Goal: Task Accomplishment & Management: Complete application form

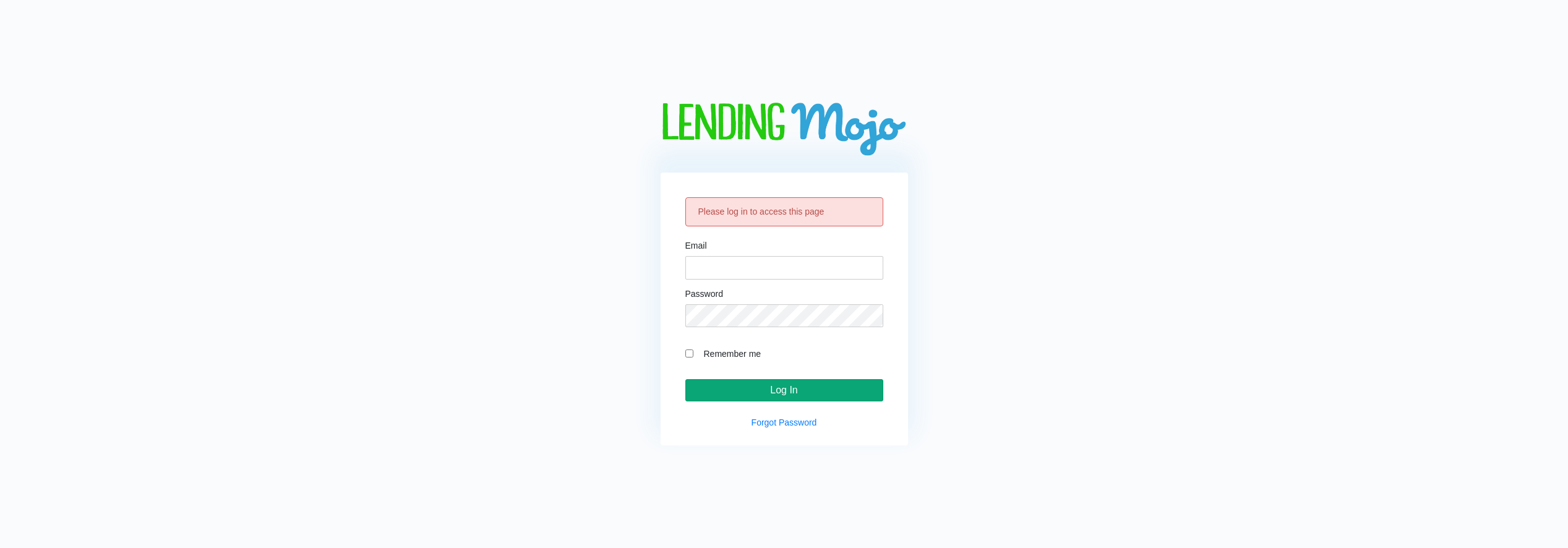
type input "[EMAIL_ADDRESS][DOMAIN_NAME]"
click at [801, 388] on input "Log In" at bounding box center [784, 391] width 198 height 22
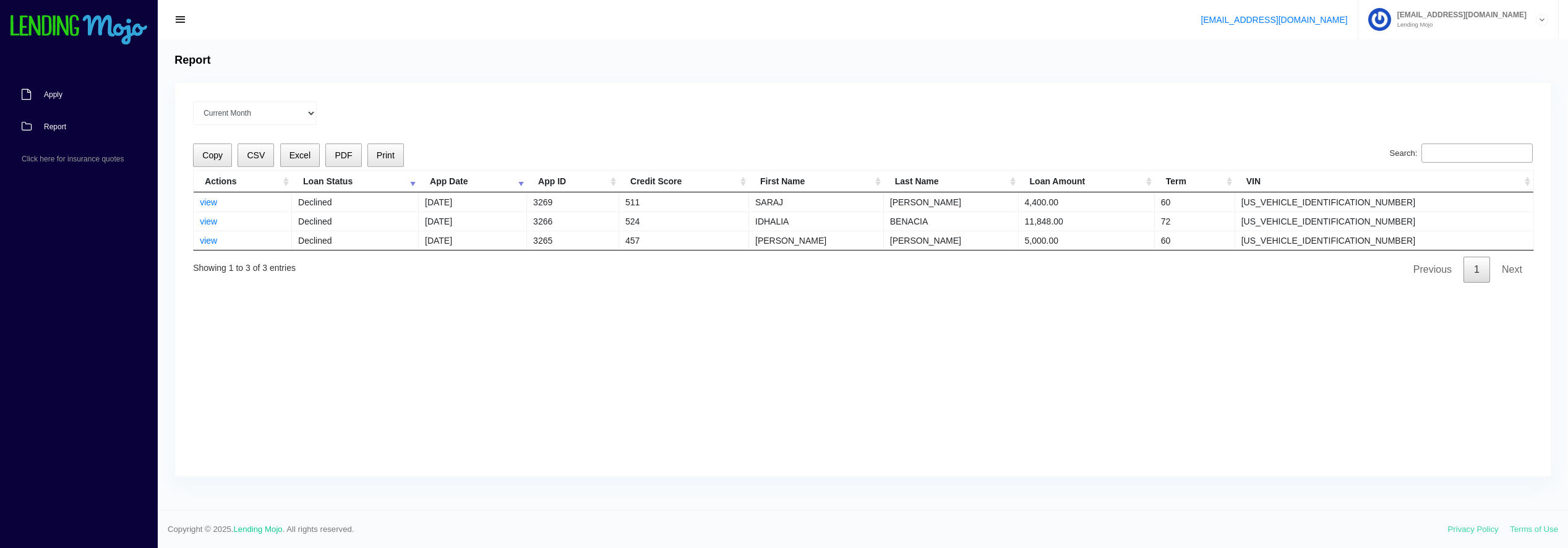
click at [50, 98] on span "Apply" at bounding box center [53, 94] width 19 height 8
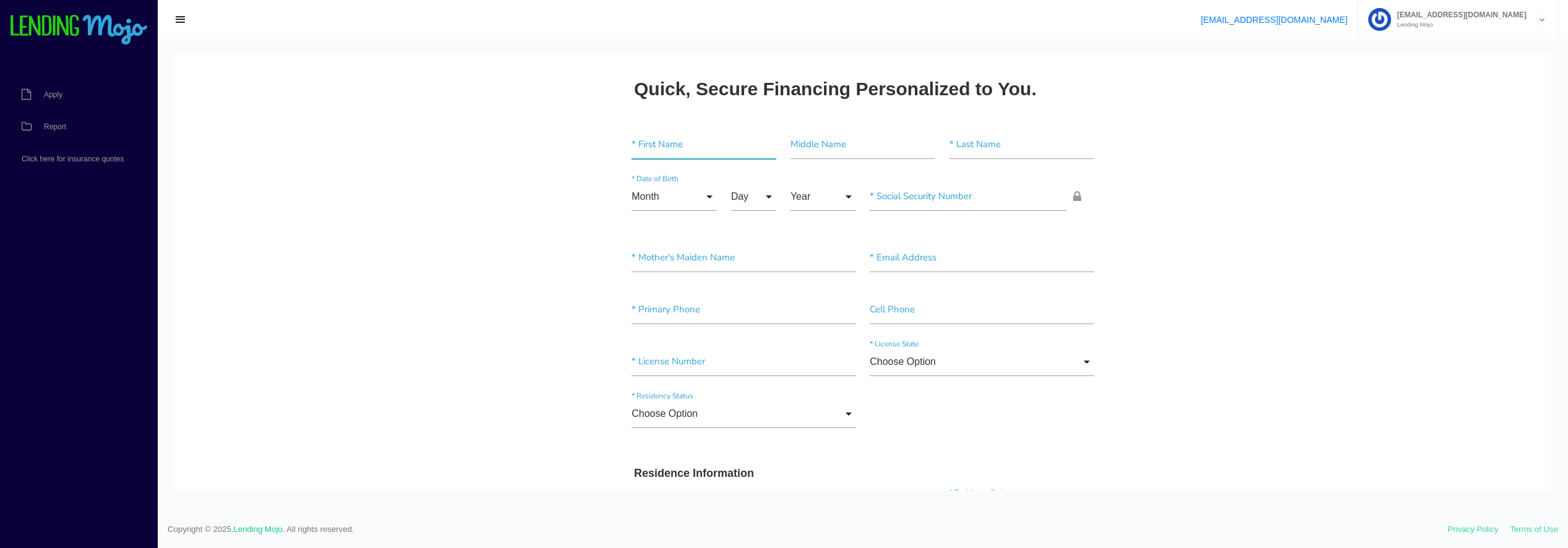
click at [670, 143] on input"] "text" at bounding box center [704, 144] width 145 height 28
type input"] "[PERSON_NAME]"
type input"] "A"
type input"] "DENHAESE"
click at [700, 198] on input "Month" at bounding box center [674, 197] width 85 height 28
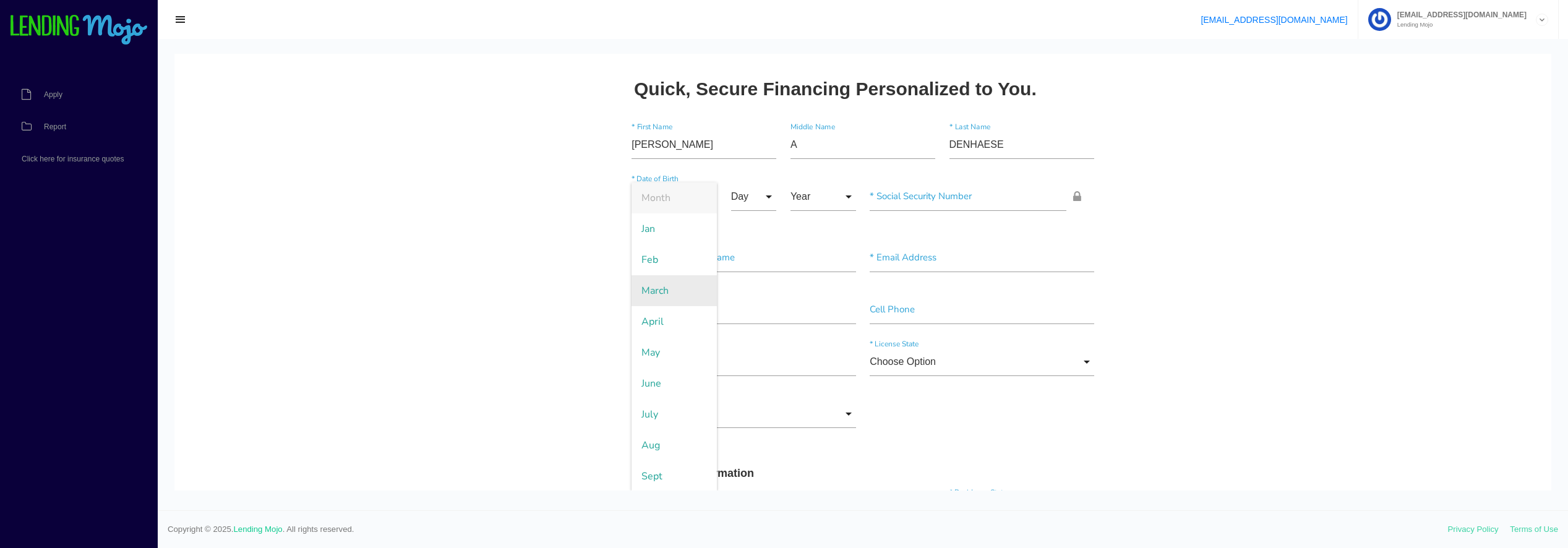
click at [670, 297] on span "March" at bounding box center [674, 291] width 85 height 31
type input "March"
click at [754, 198] on input "Day" at bounding box center [754, 197] width 46 height 28
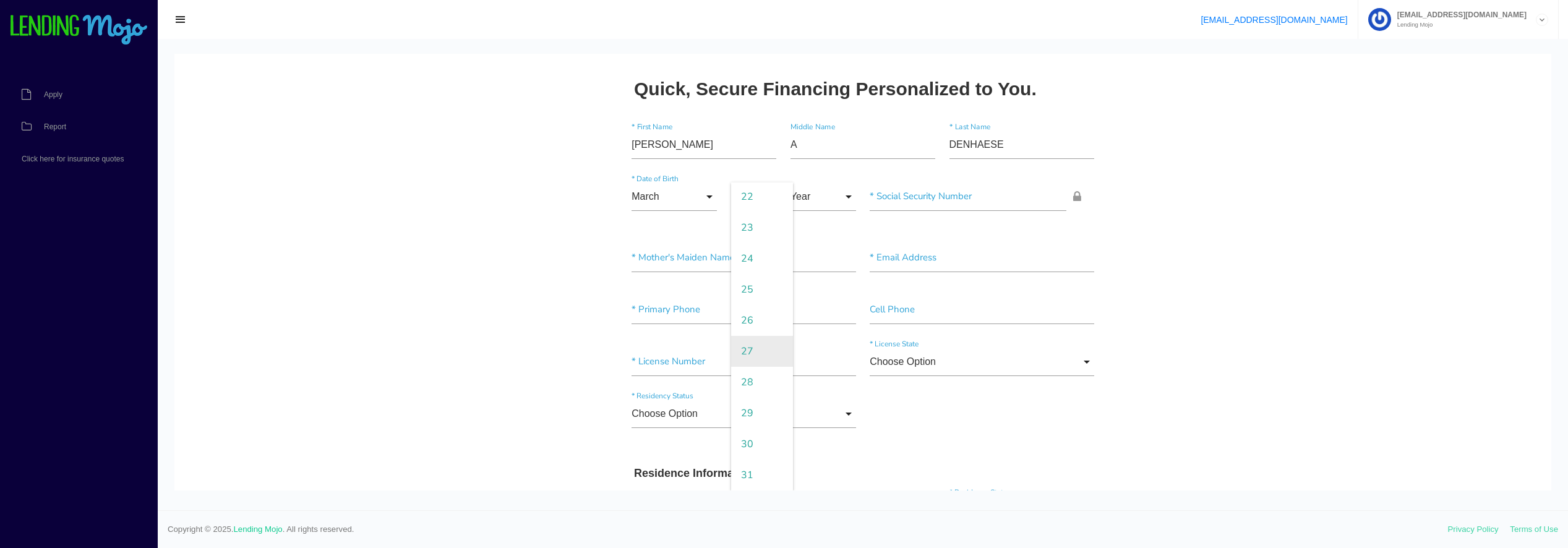
click at [744, 353] on span "27" at bounding box center [762, 351] width 62 height 31
type input "27"
click at [819, 197] on input "Year" at bounding box center [823, 197] width 66 height 28
click at [822, 387] on span "1962" at bounding box center [823, 384] width 66 height 31
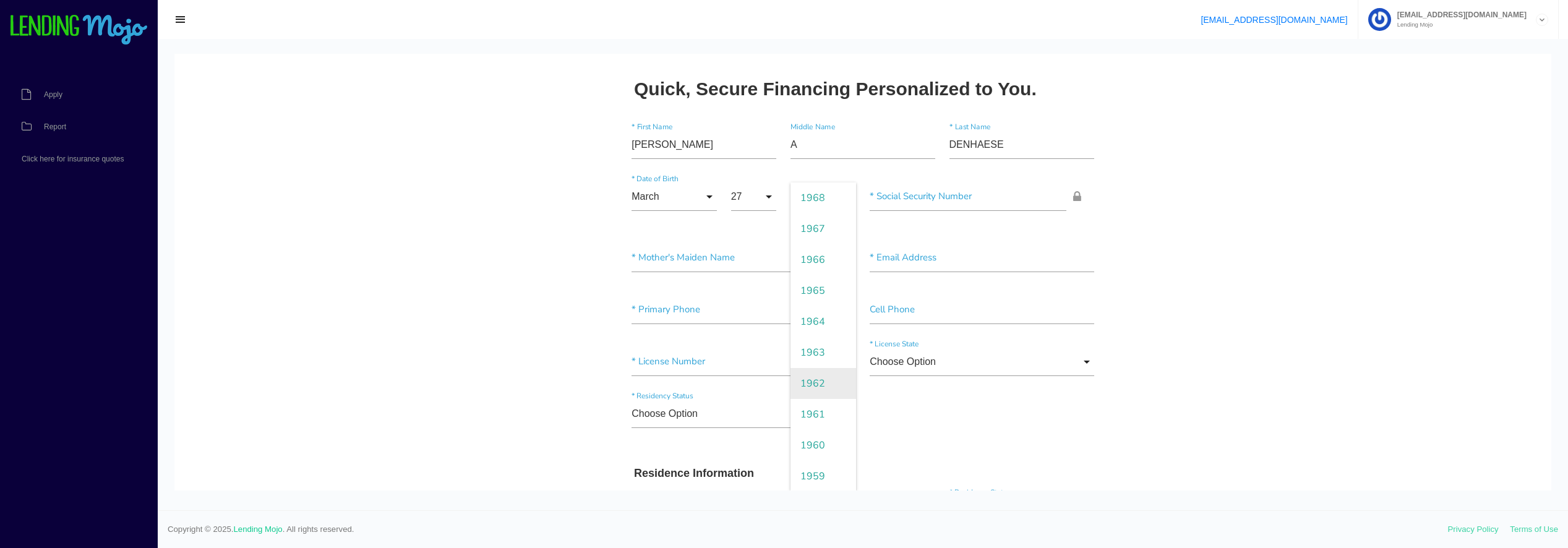
type input "1962"
click at [924, 198] on input"] "text" at bounding box center [968, 197] width 197 height 28
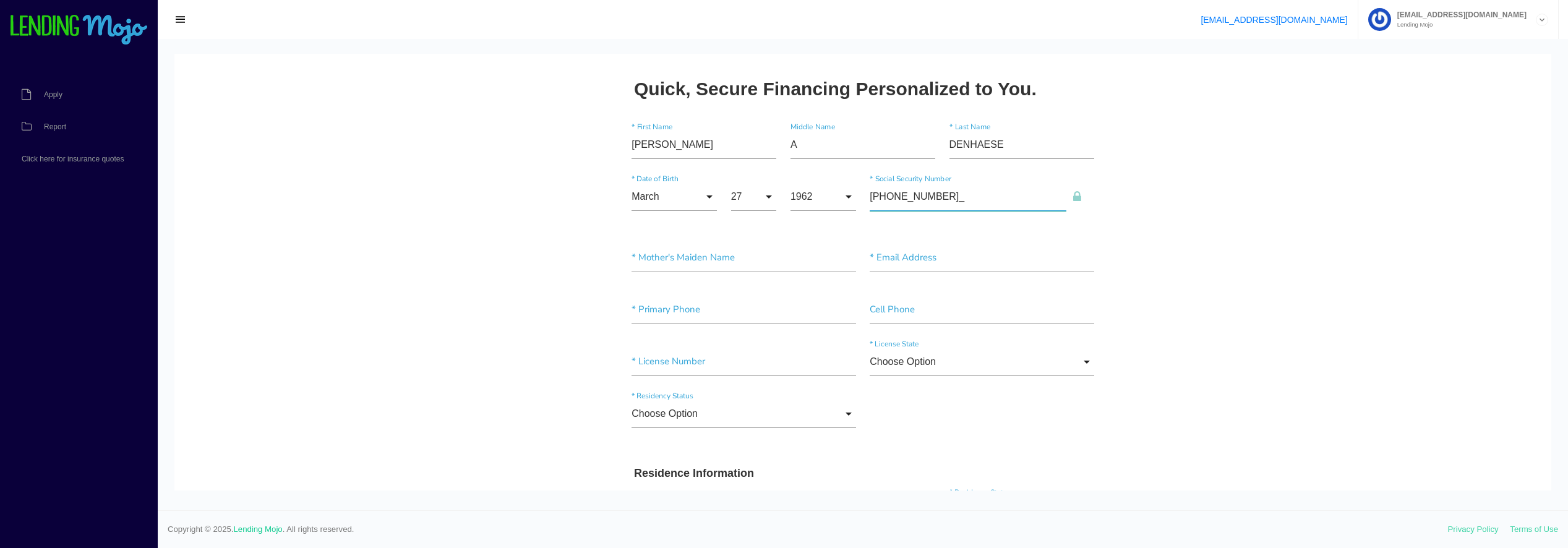
type input"] "206-48-9358"
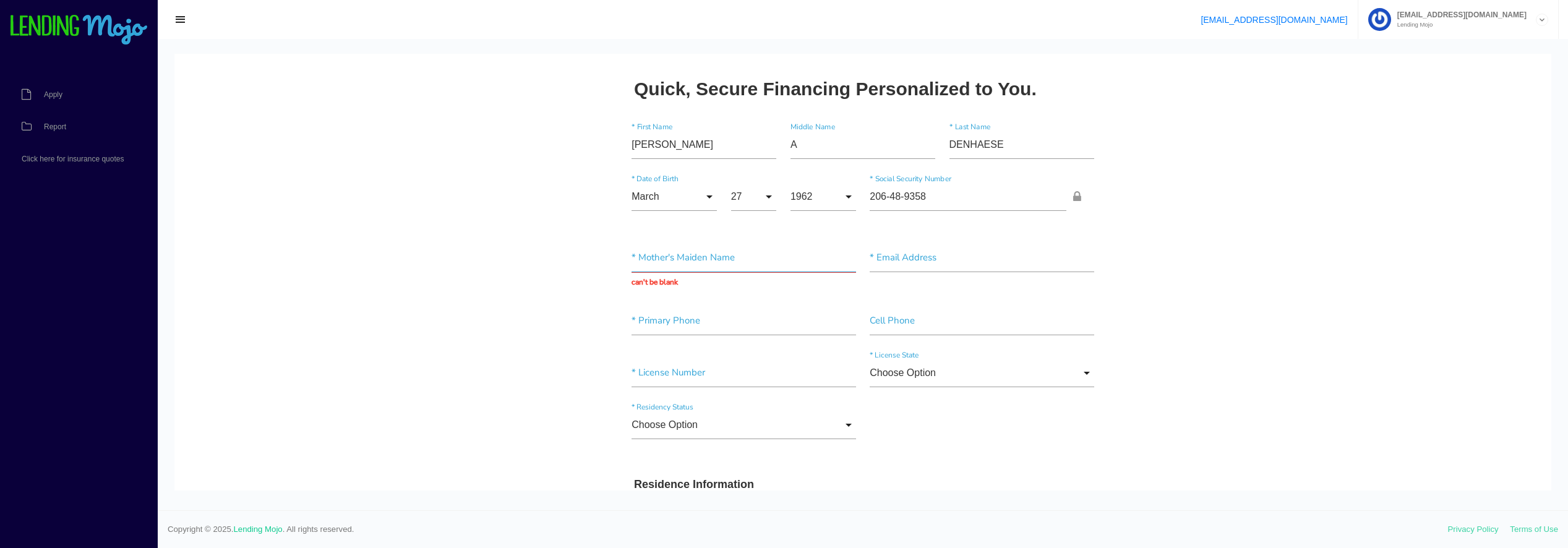
click at [659, 254] on input "text" at bounding box center [743, 258] width 224 height 28
type input "WEAVER"
click at [911, 255] on input "text" at bounding box center [982, 258] width 224 height 28
paste input "biggjim62@gmail.com"
type input "biggjim62@gmail.com"
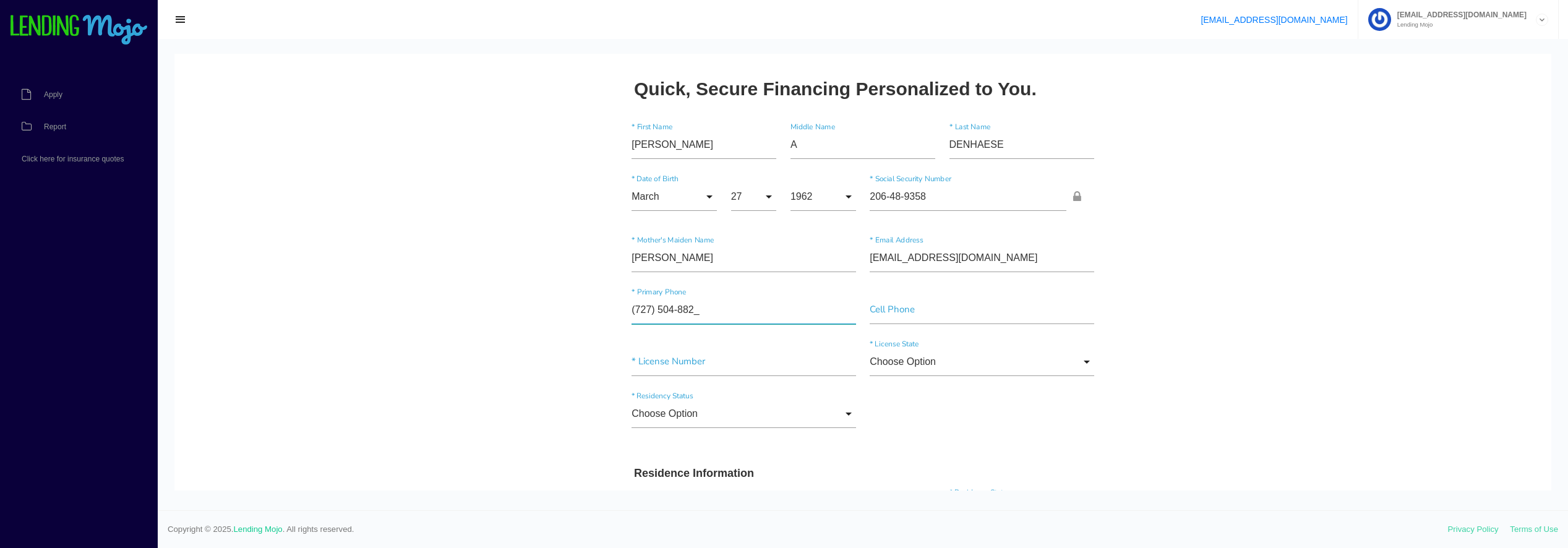
type input"] "(727) 504-8820"
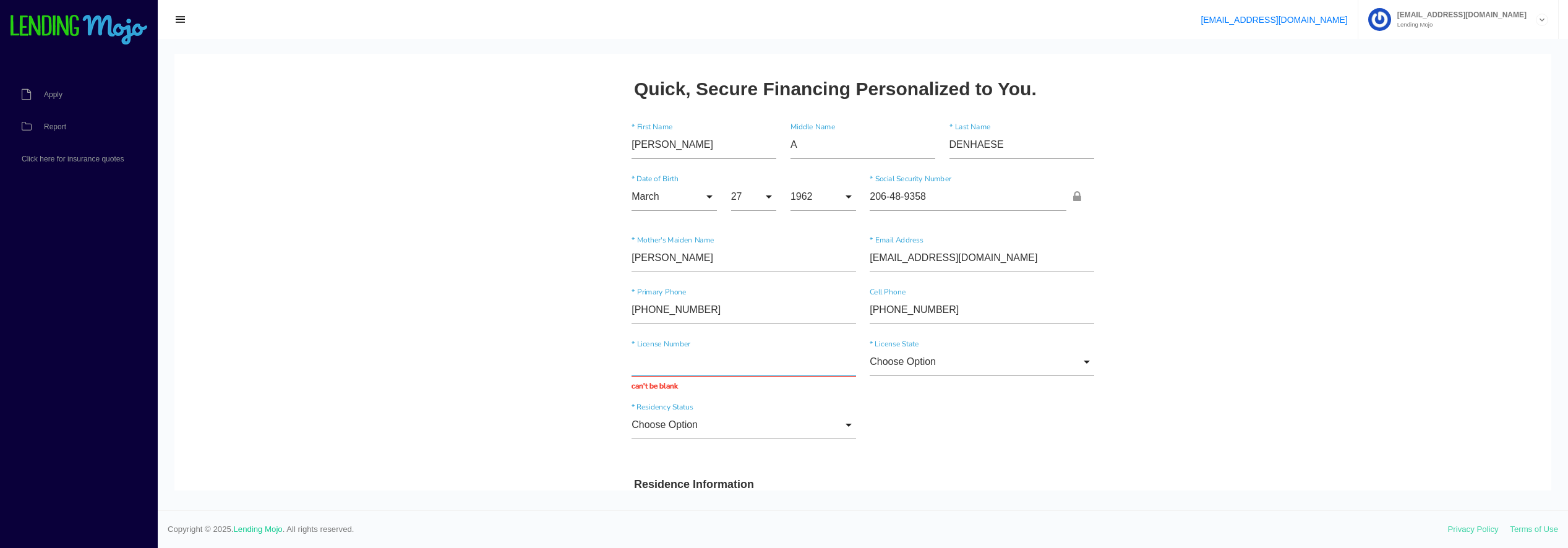
click at [658, 367] on input "text" at bounding box center [743, 362] width 224 height 28
type input "D520441621070"
click at [1084, 359] on input "Choose Option" at bounding box center [982, 362] width 224 height 28
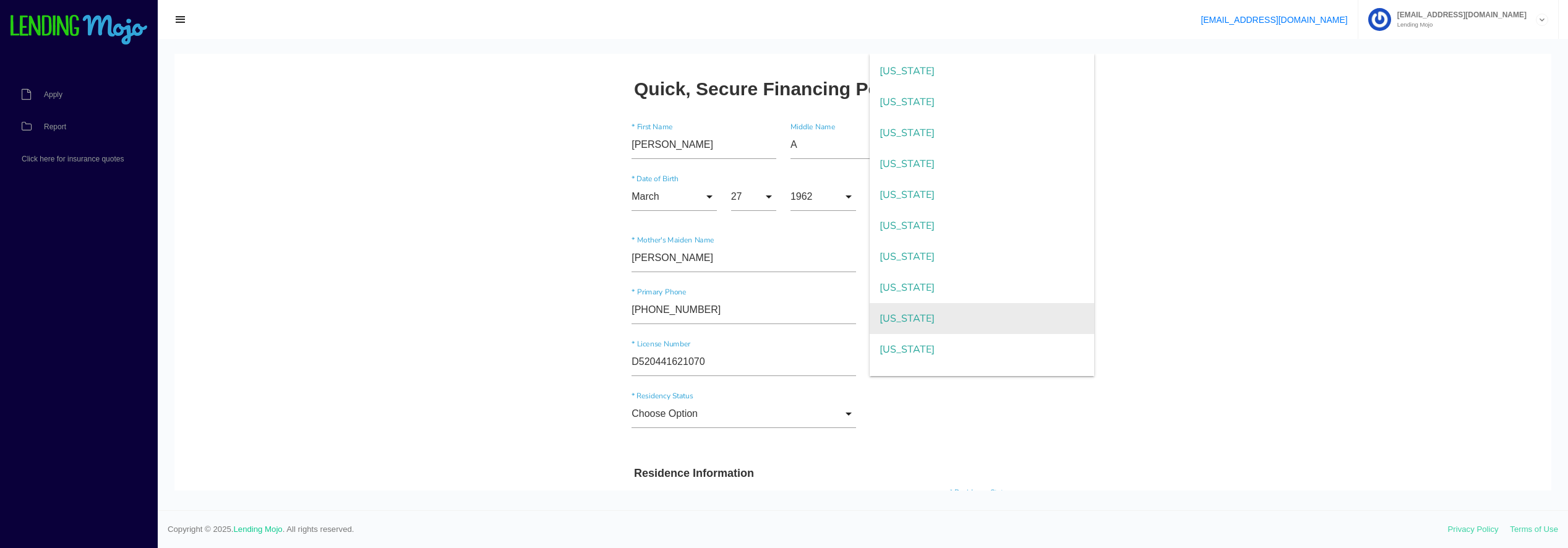
scroll to position [186, 0]
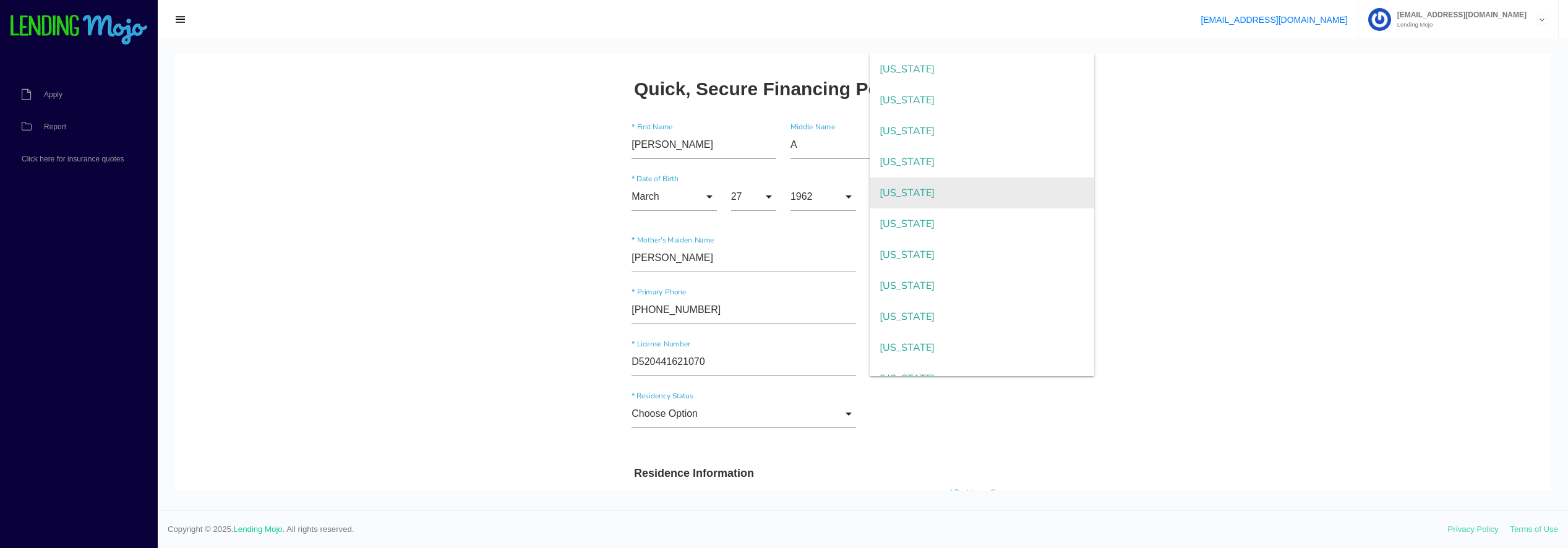
click at [904, 189] on span "[US_STATE]" at bounding box center [982, 193] width 224 height 31
type input "[US_STATE]"
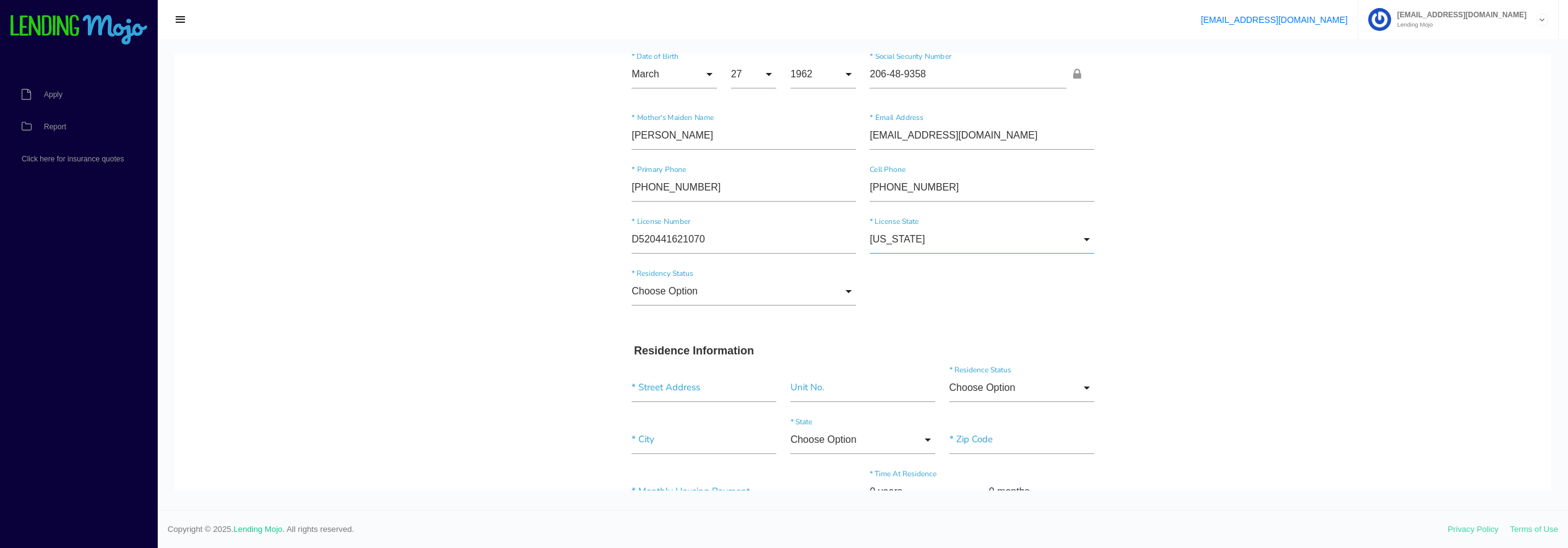
scroll to position [123, 0]
click at [693, 292] on input "Choose Option" at bounding box center [743, 290] width 224 height 28
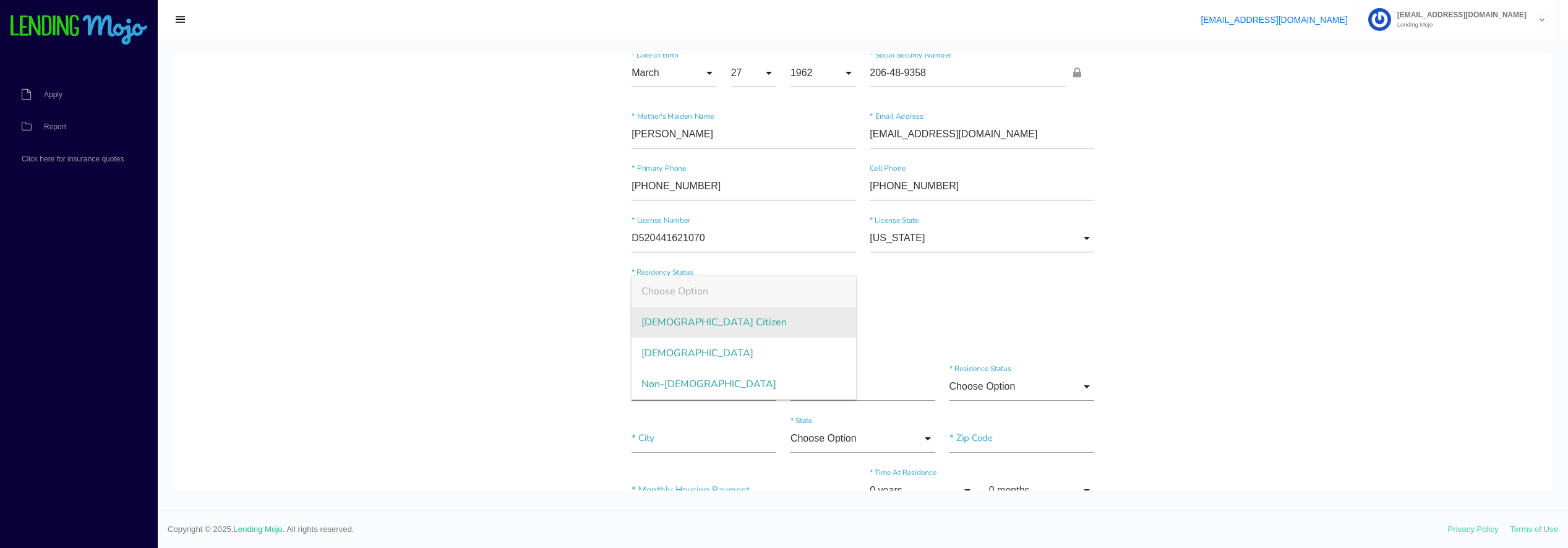
click at [685, 324] on span "[DEMOGRAPHIC_DATA] Citizen" at bounding box center [743, 323] width 224 height 31
type input "[DEMOGRAPHIC_DATA] Citizen"
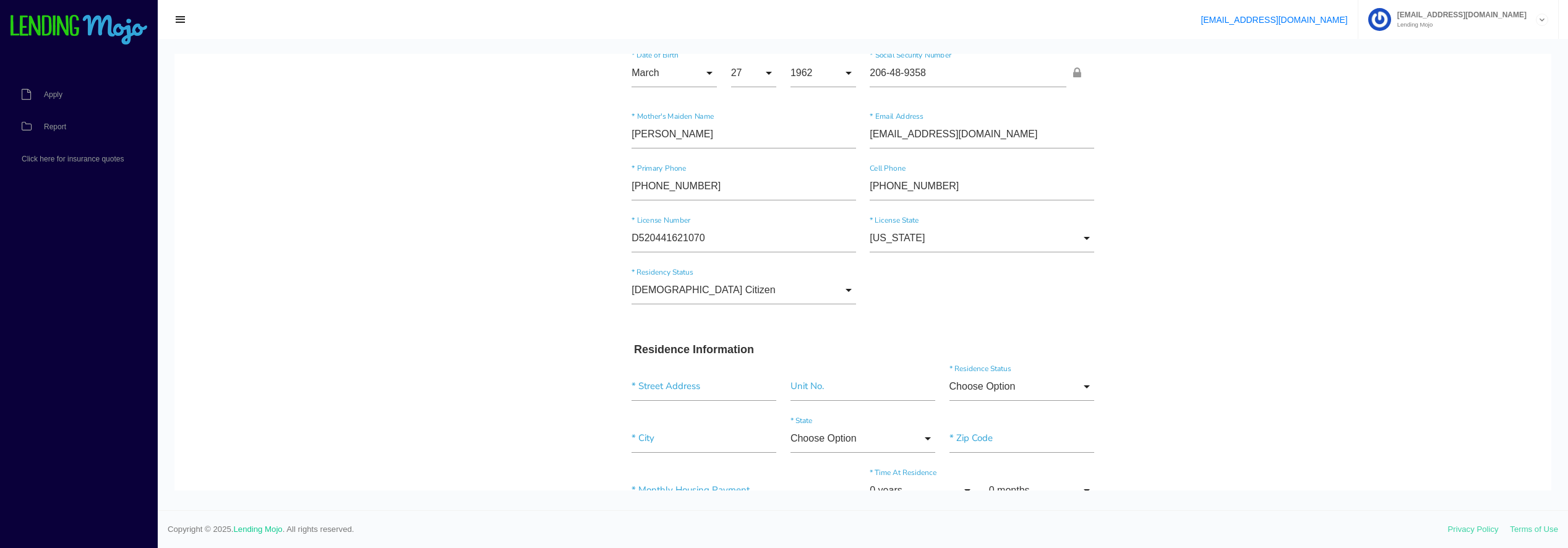
click at [970, 304] on div "US Citizen Choose Option US Citizen Permanent Resident Non-Permanent Resident C…" at bounding box center [862, 293] width 476 height 52
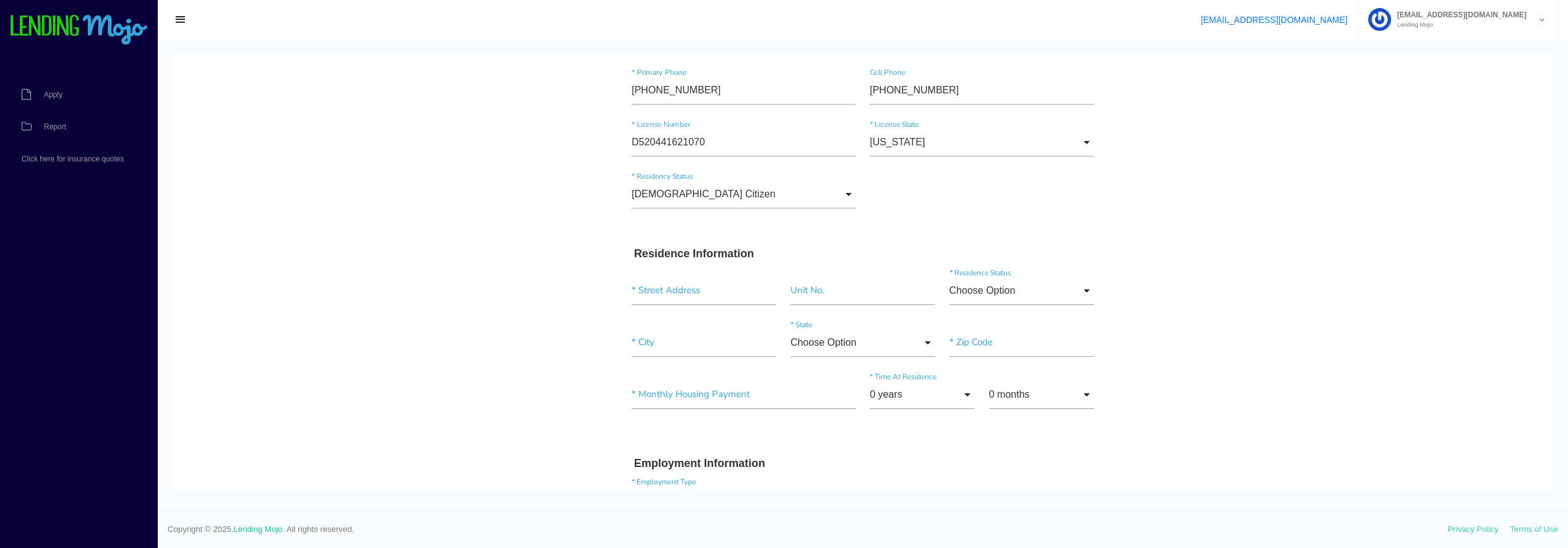
scroll to position [248, 0]
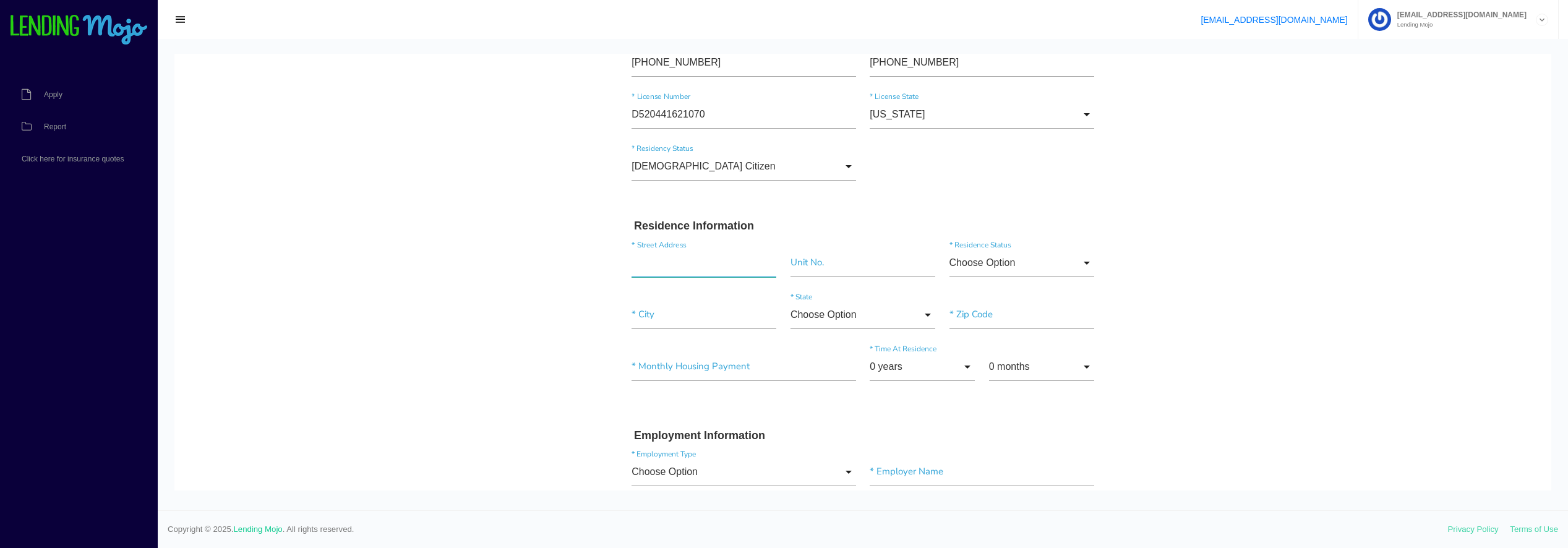
click at [654, 259] on input "text" at bounding box center [704, 262] width 145 height 28
type input "6121 7th Ave"
type input"] "New Port Richey"
type input"] "34653"
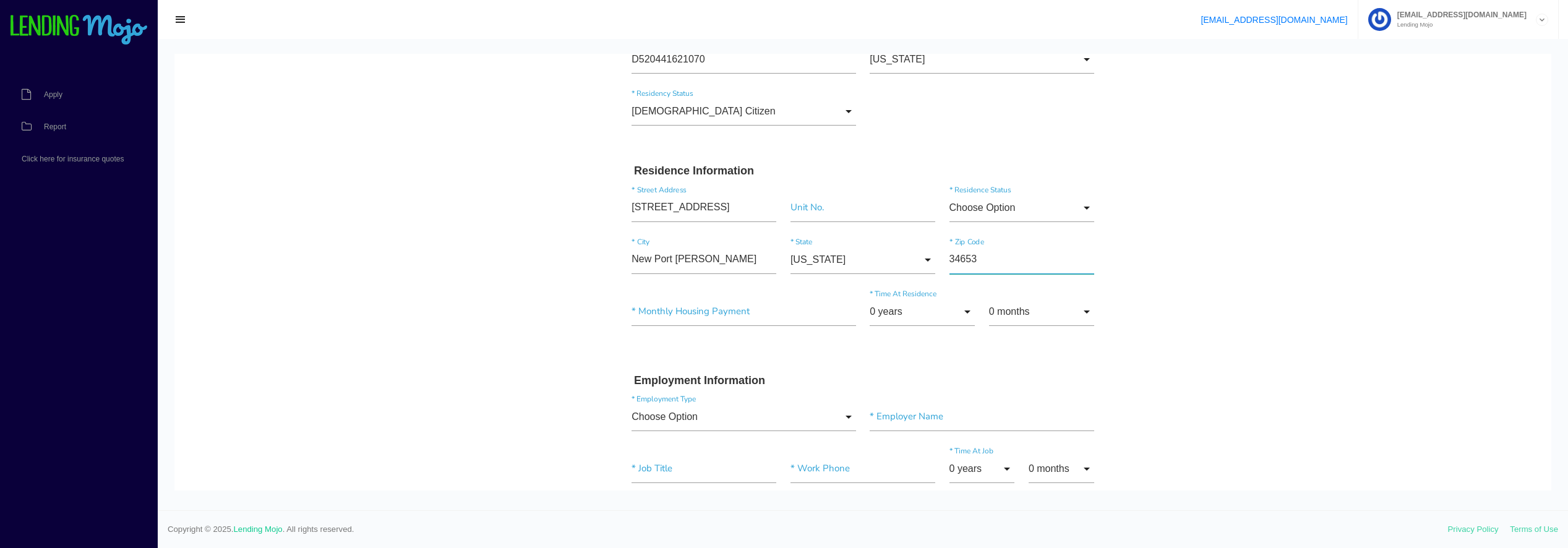
scroll to position [371, 0]
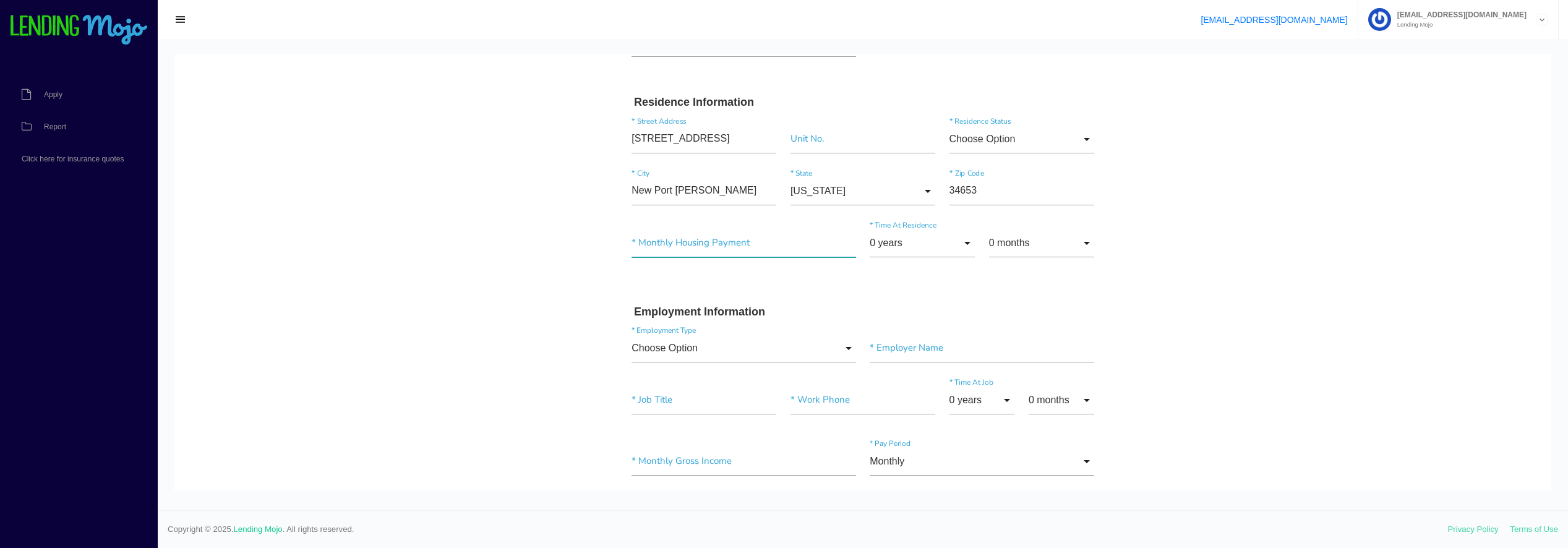
click at [641, 244] on input"] "text" at bounding box center [743, 243] width 224 height 28
type input"] "$1,666.00"
click at [919, 242] on input "0 years" at bounding box center [922, 243] width 105 height 28
click at [900, 343] on span "3 years" at bounding box center [922, 337] width 105 height 31
type input "3 years"
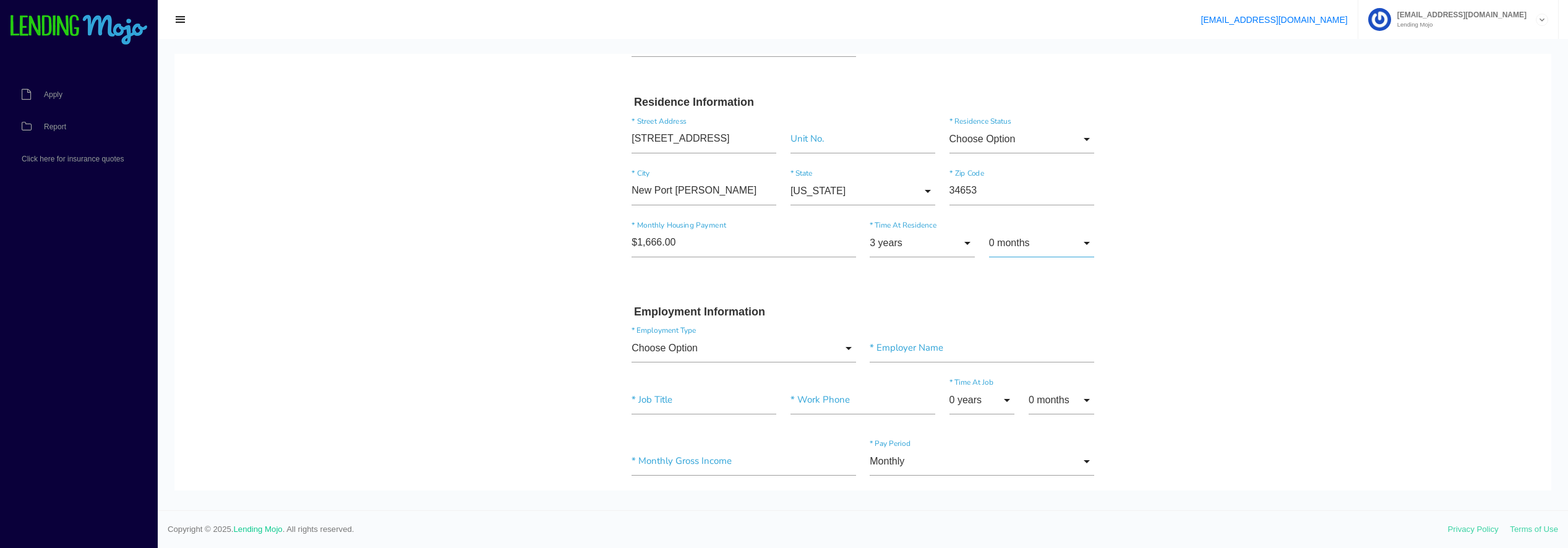
click at [1080, 242] on input "0 months" at bounding box center [1042, 243] width 105 height 28
drag, startPoint x: 1015, startPoint y: 430, endPoint x: 852, endPoint y: 394, distance: 166.9
click at [1015, 431] on span "6 months" at bounding box center [1042, 430] width 105 height 31
type input "6 months"
click at [729, 354] on input "Choose Option" at bounding box center [743, 348] width 224 height 28
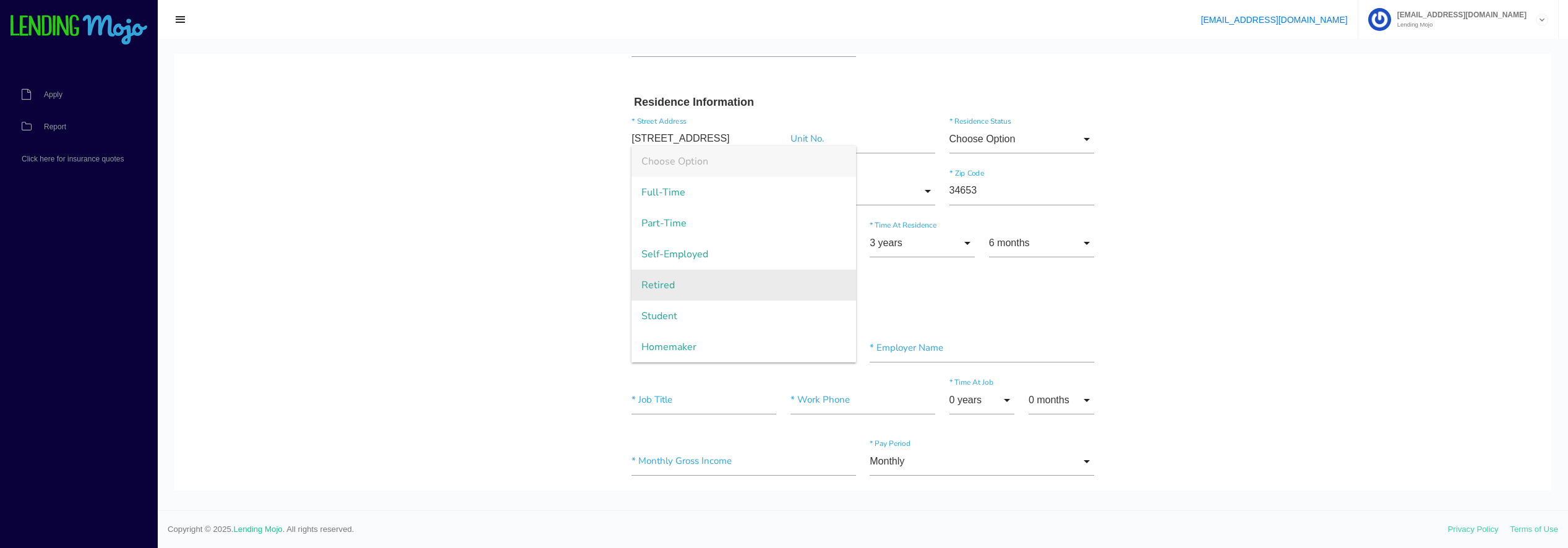
click at [683, 285] on span "Retired" at bounding box center [743, 286] width 224 height 31
type input "Retired"
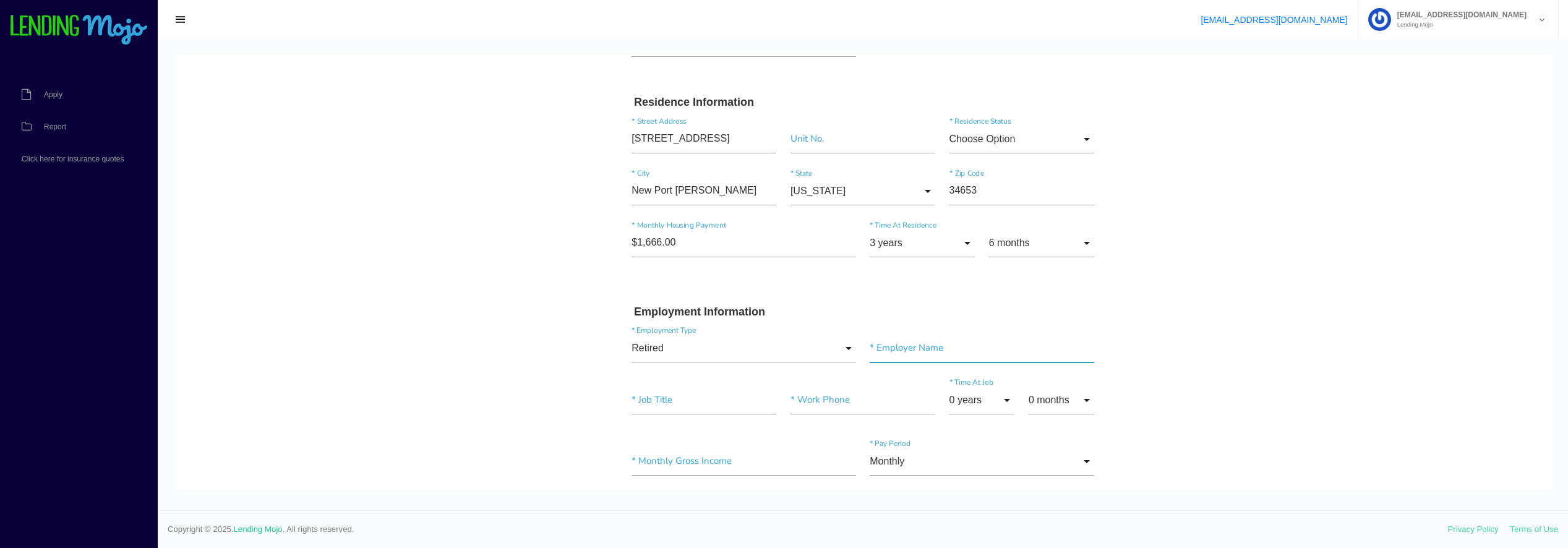
click at [924, 346] on input"] "text" at bounding box center [982, 348] width 224 height 28
type input"] "US MILITARY"
type input"] "RETIRED"
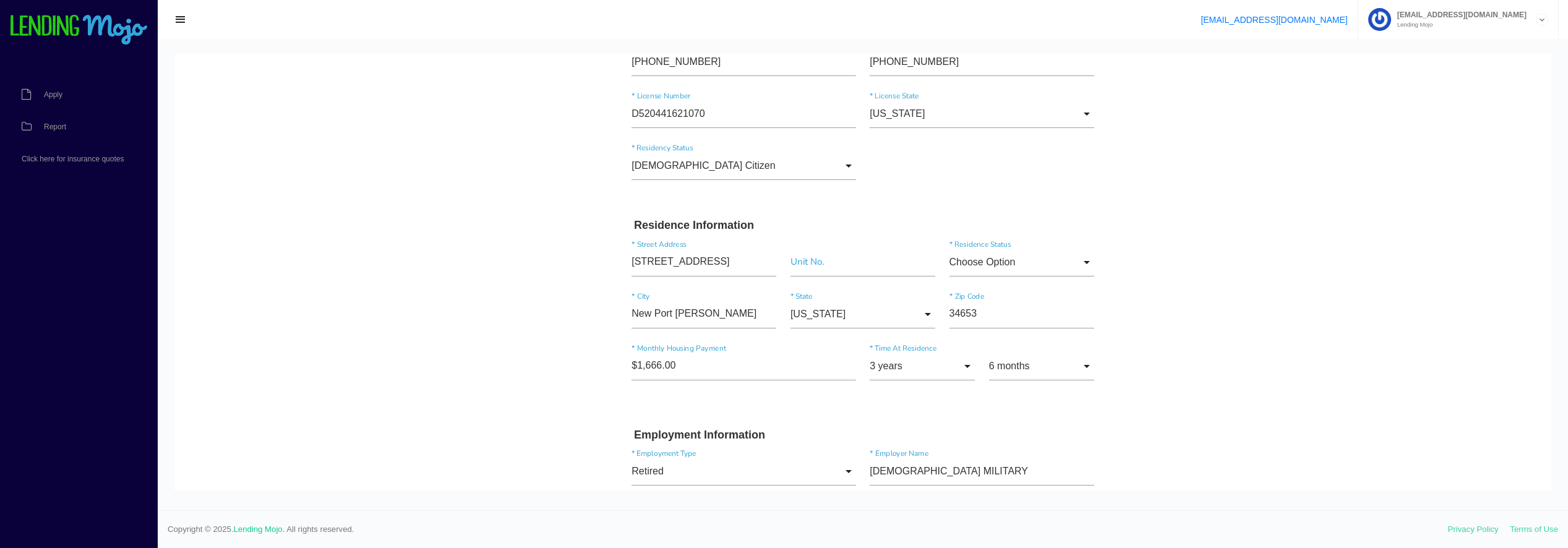
scroll to position [248, 0]
click at [714, 58] on input"] "(727) 504-8820" at bounding box center [743, 62] width 224 height 28
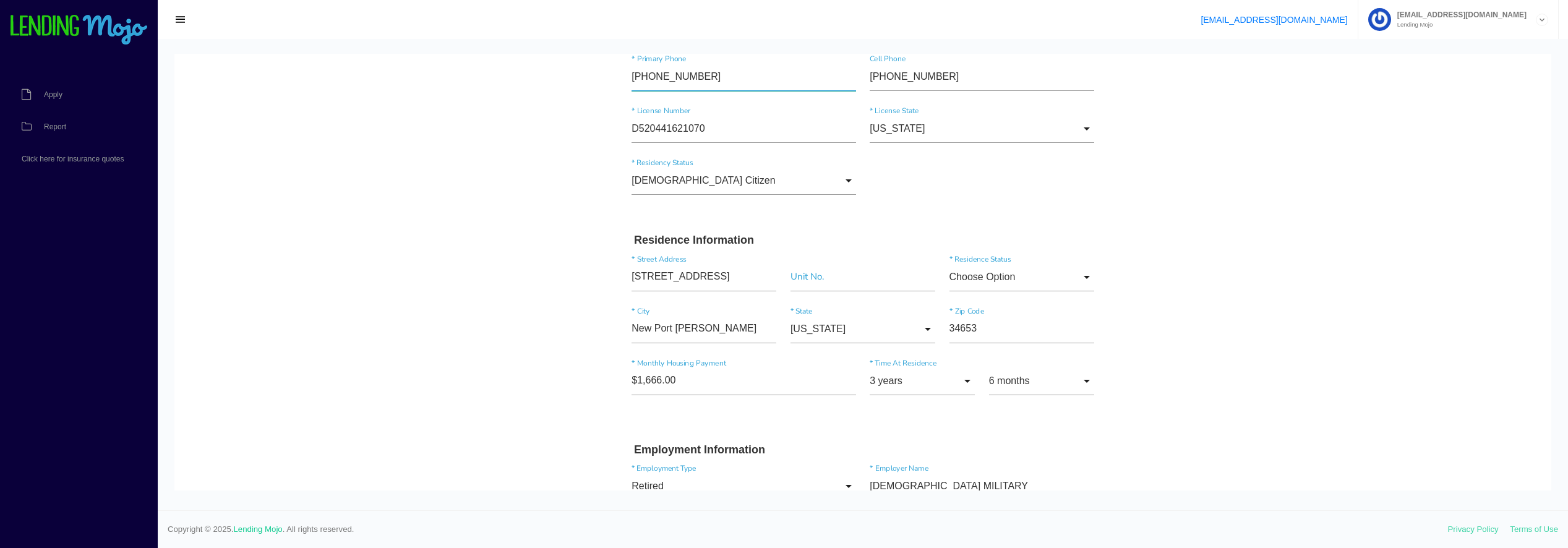
drag, startPoint x: 629, startPoint y: 65, endPoint x: 534, endPoint y: 62, distance: 95.0
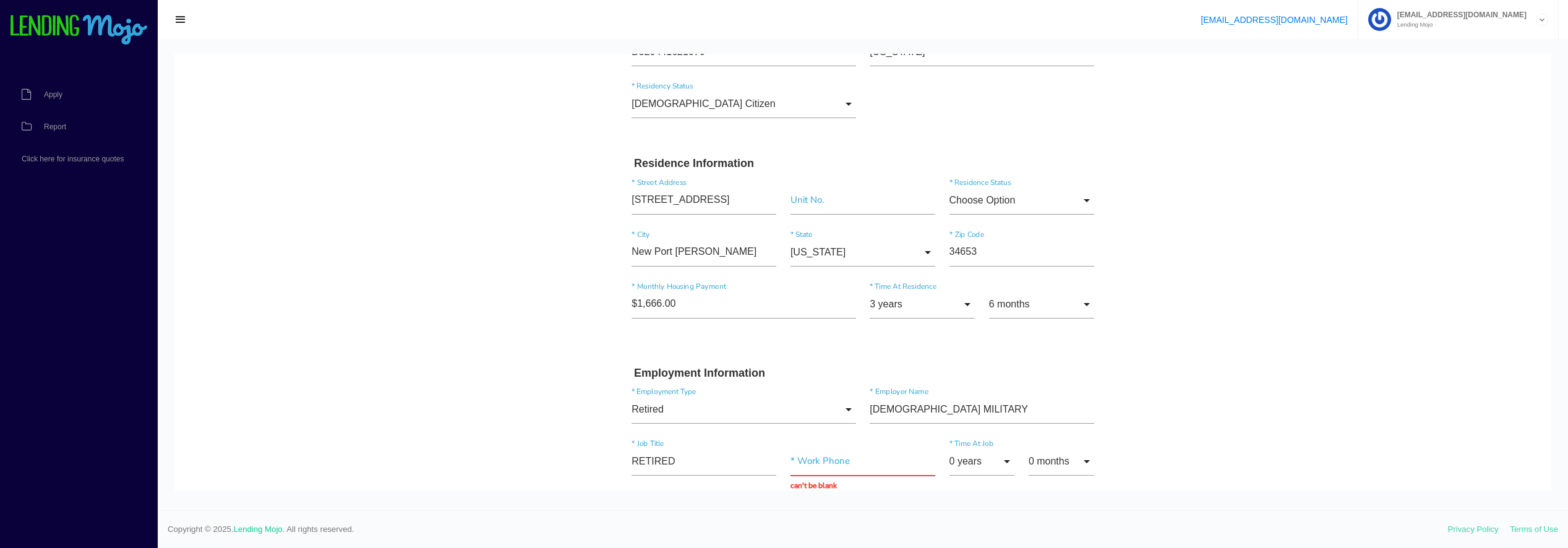
scroll to position [414, 0]
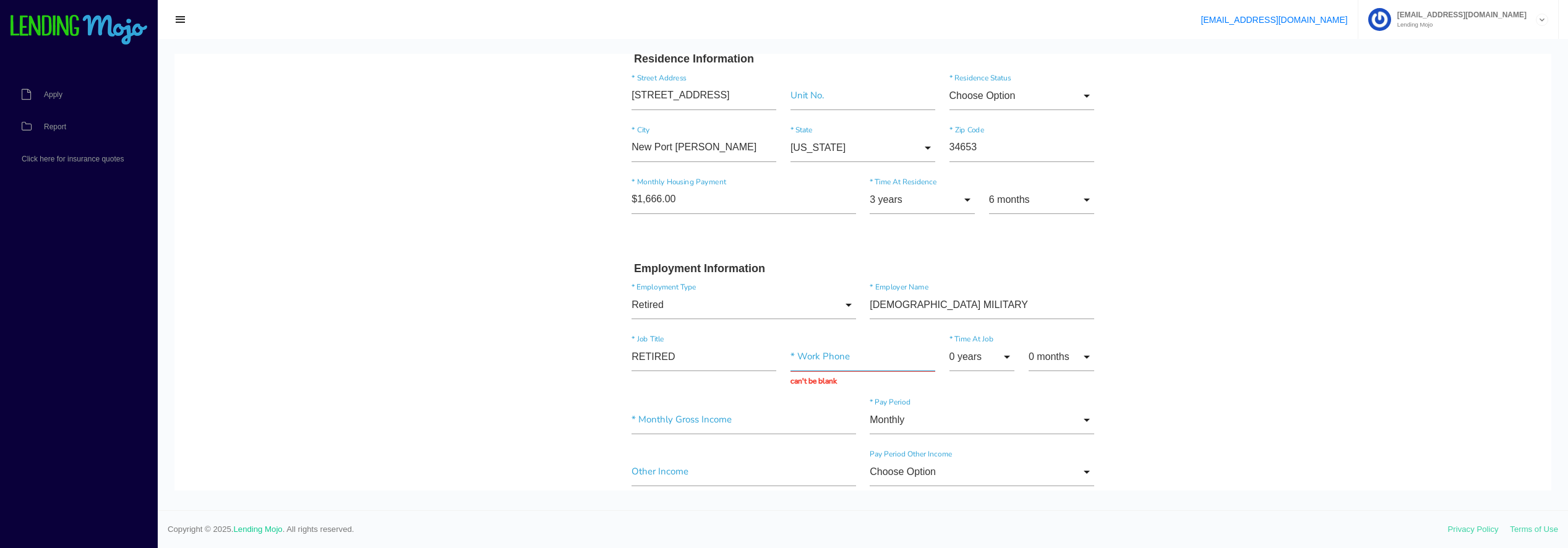
click at [809, 360] on input "text" at bounding box center [862, 356] width 145 height 28
paste input "(727) 504-8820"
type input "(727) 504-8820"
click at [989, 362] on input "0 years" at bounding box center [982, 356] width 66 height 28
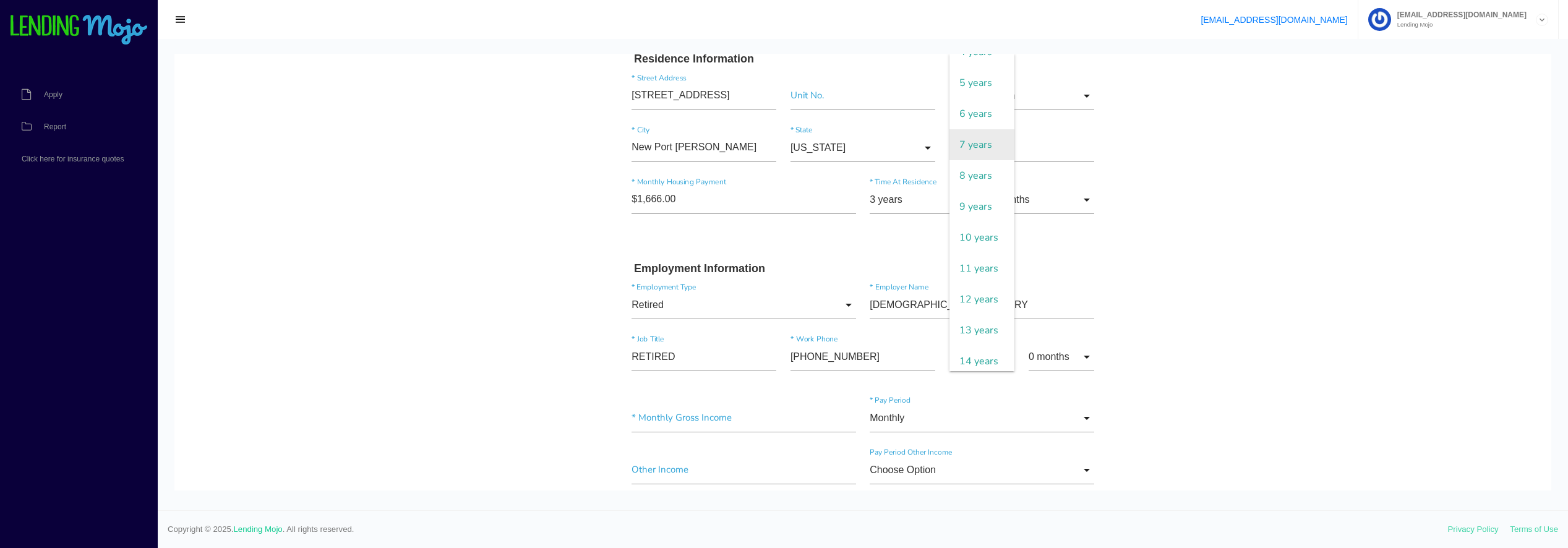
scroll to position [248, 0]
click at [971, 240] on span "13 years" at bounding box center [982, 224] width 66 height 31
type input "13 years"
click at [1057, 357] on input "0 months" at bounding box center [1061, 356] width 66 height 28
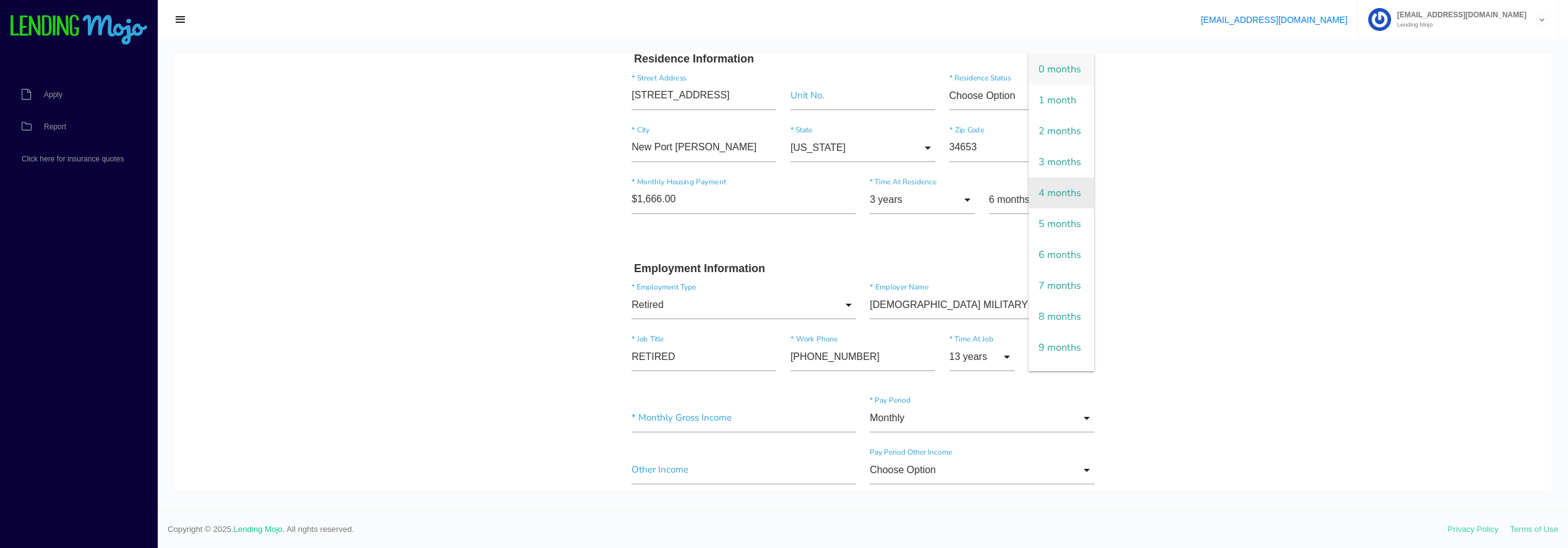
click at [1048, 209] on span "4 months" at bounding box center [1061, 193] width 66 height 31
type input "4 months"
click at [727, 424] on input"] "text" at bounding box center [743, 418] width 224 height 28
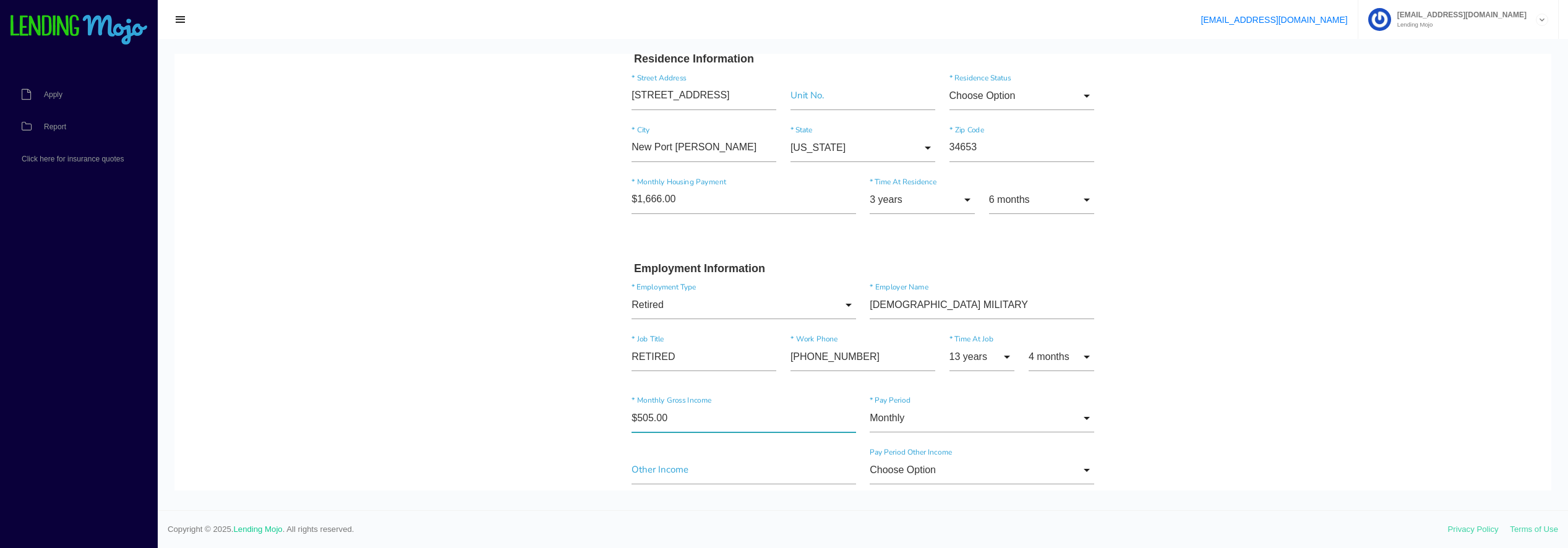
type input"] "$5,055.00"
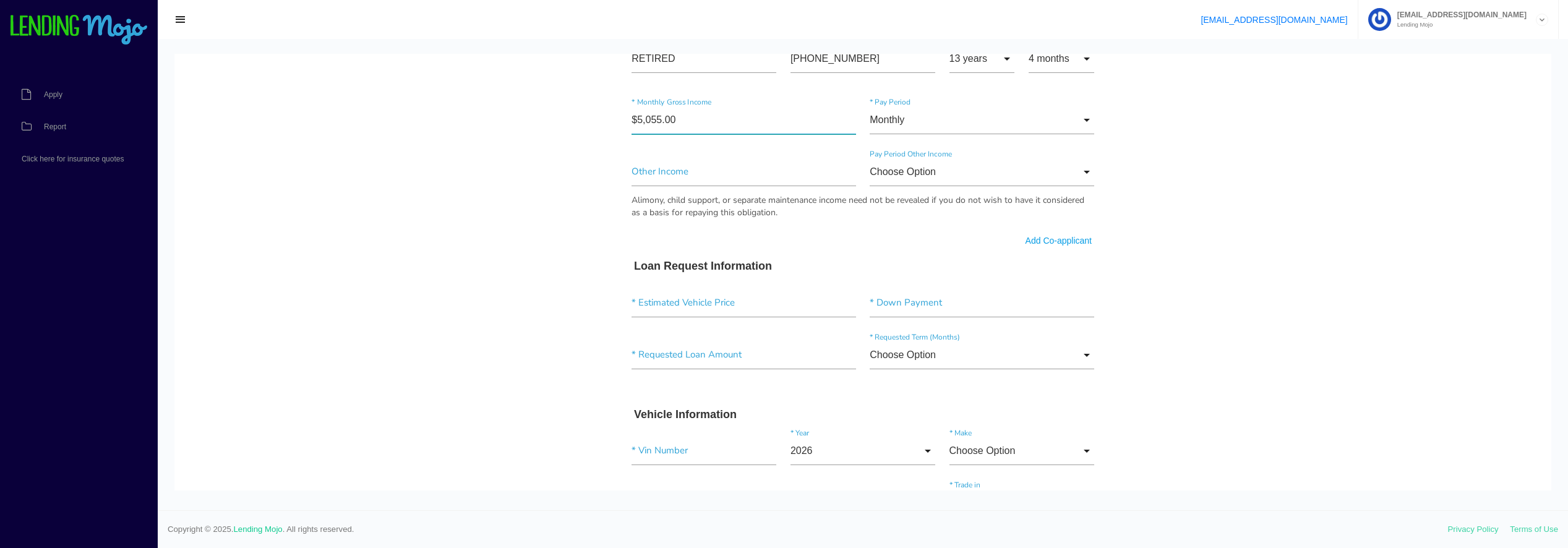
scroll to position [724, 0]
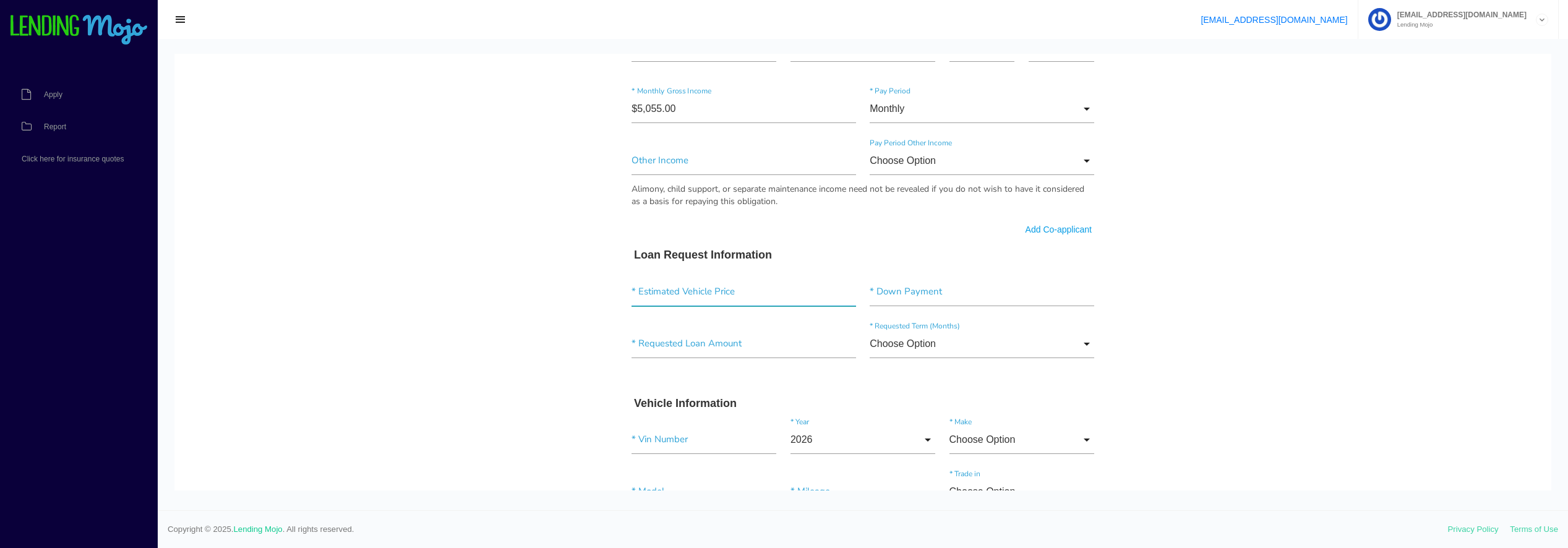
click at [659, 291] on input"] "text" at bounding box center [743, 292] width 224 height 28
drag, startPoint x: 666, startPoint y: 287, endPoint x: 706, endPoint y: 286, distance: 40.0
click at [666, 286] on input "text" at bounding box center [743, 292] width 224 height 28
type input "$7,200.00"
type input"] "$1,000.00"
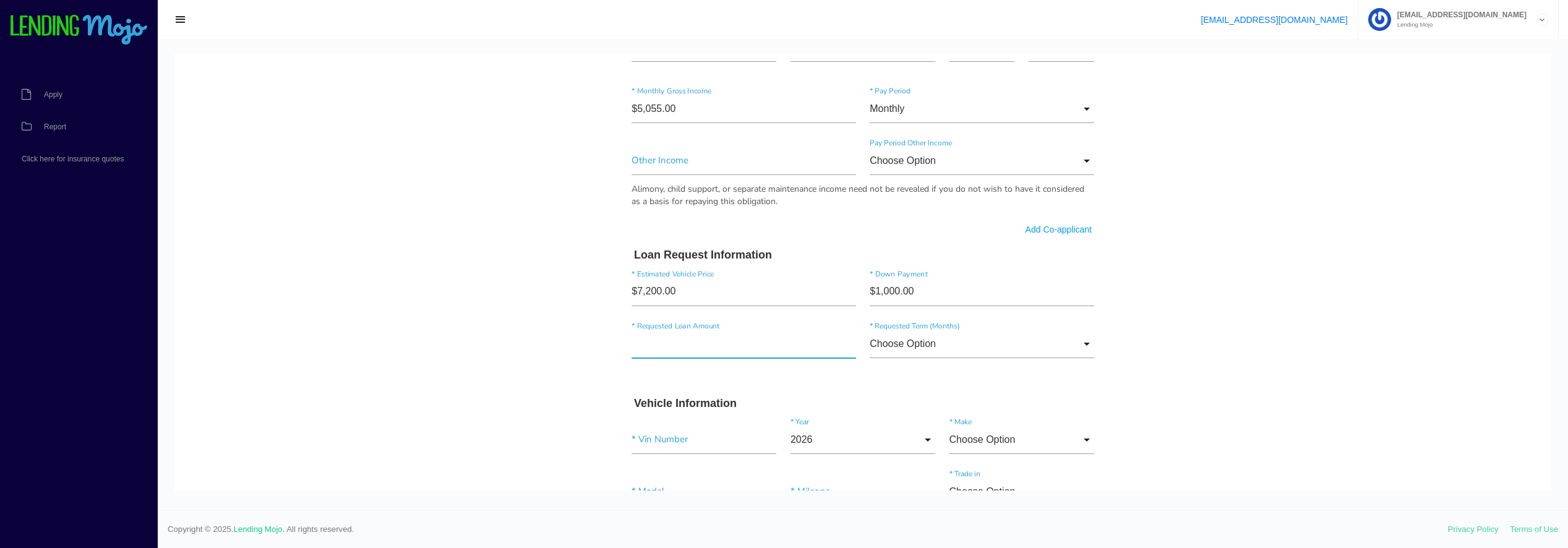
click at [657, 343] on input"] "text" at bounding box center [743, 343] width 224 height 28
drag, startPoint x: 673, startPoint y: 290, endPoint x: 526, endPoint y: 296, distance: 147.1
click at [570, 292] on body "Quick, Secure Financing Personalized to You. JAMES * First Name A Middle Name D…" at bounding box center [862, 148] width 1377 height 1637
type input"] "$7,700.00"
click at [747, 344] on input "text" at bounding box center [743, 343] width 224 height 28
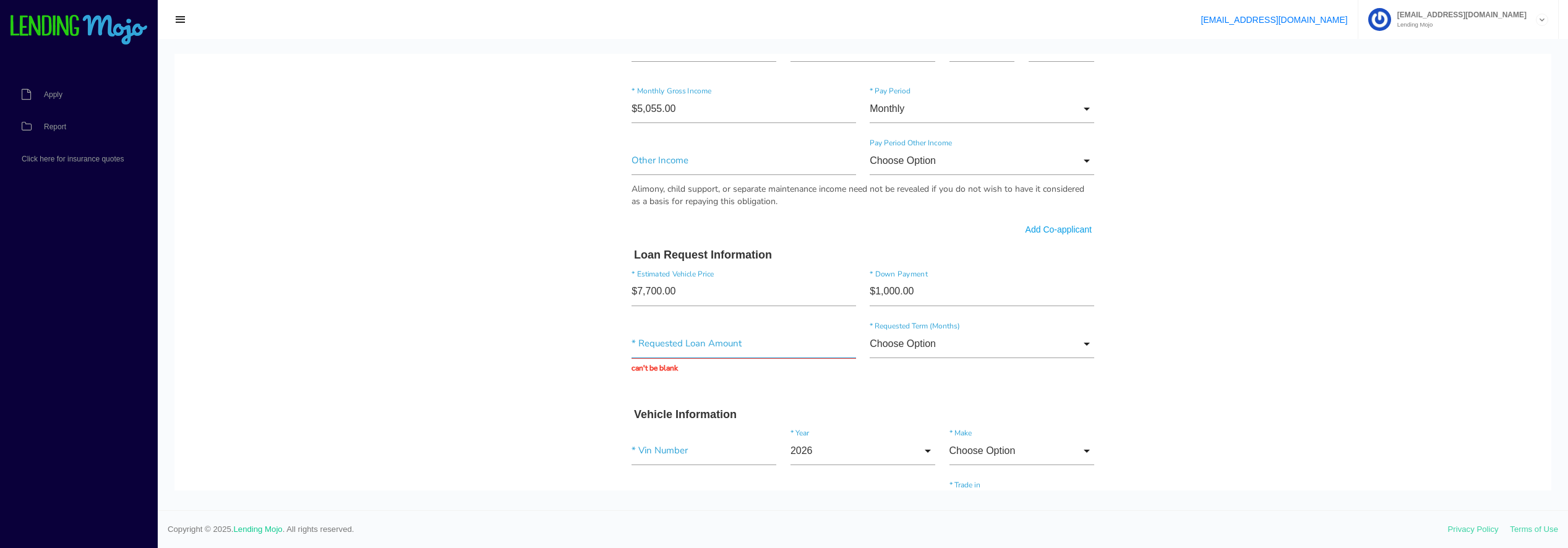
click at [659, 351] on input "text" at bounding box center [743, 343] width 224 height 28
type input "$9,300.00"
click at [1083, 341] on input "Choose Option" at bounding box center [982, 343] width 224 height 28
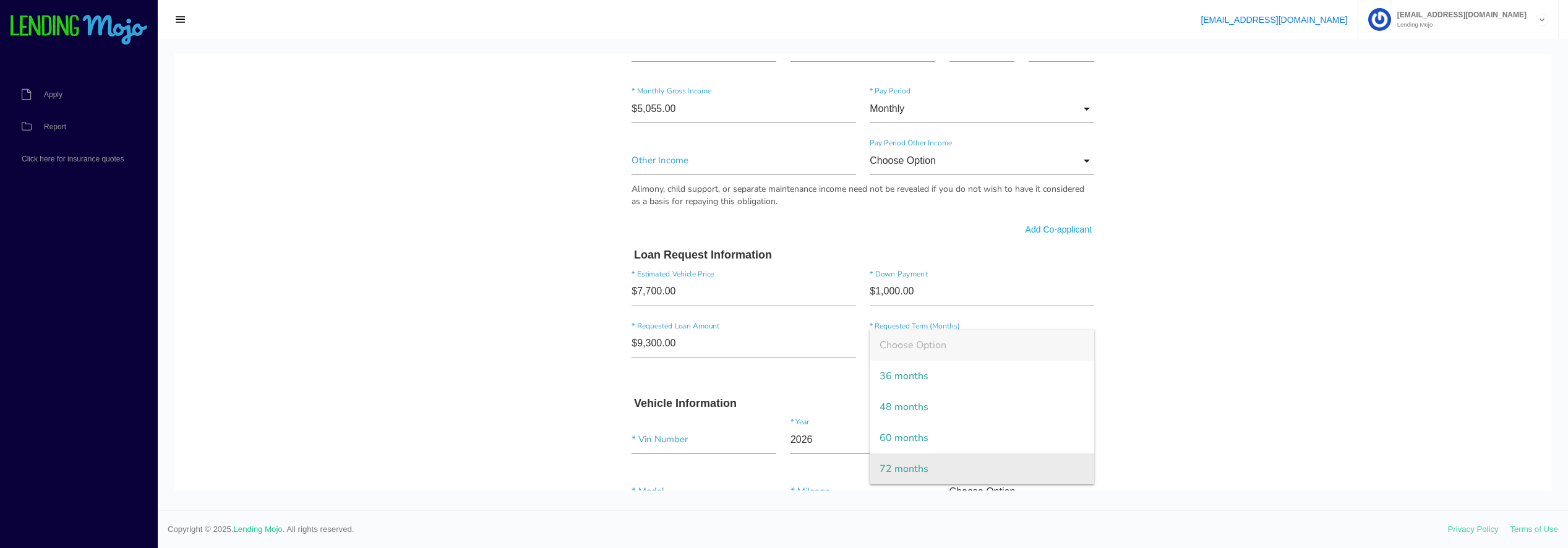
click at [959, 463] on span "72 months" at bounding box center [982, 469] width 224 height 31
type input "72 months"
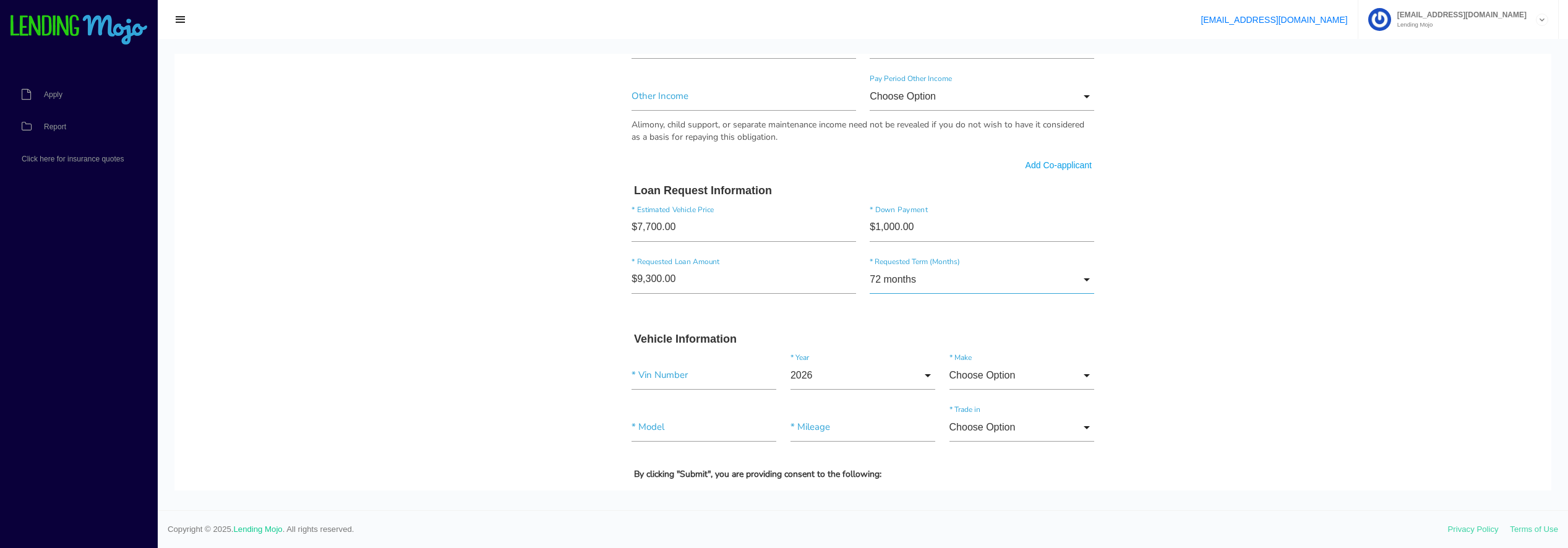
scroll to position [847, 0]
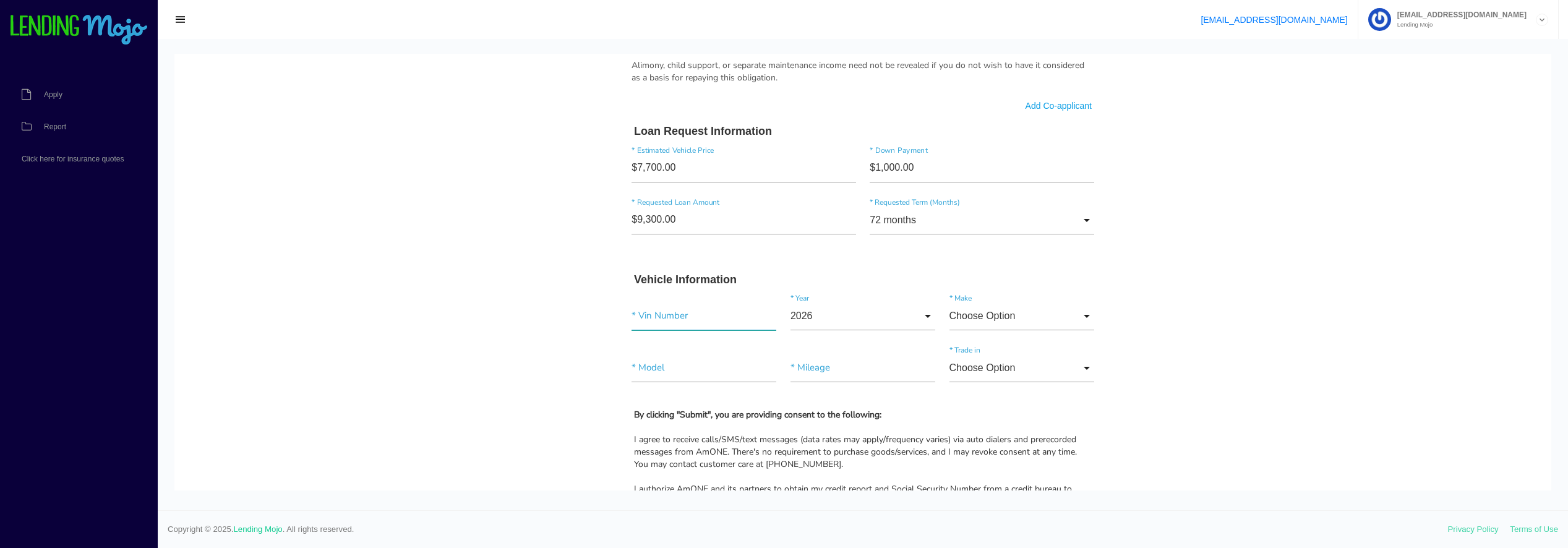
click at [663, 316] on input"] "text" at bounding box center [704, 316] width 145 height 28
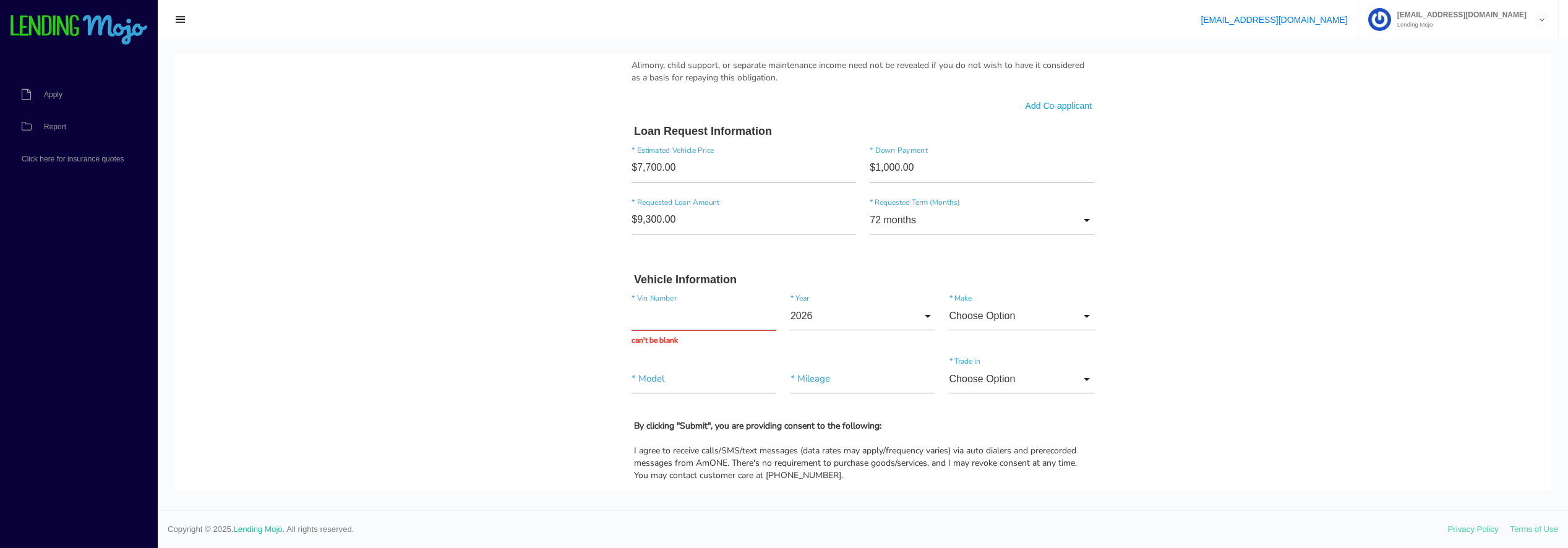
click at [659, 311] on input "text" at bounding box center [704, 316] width 145 height 28
paste input "WDBNG75J04A420450"
type input "WDBNG75J04A420450"
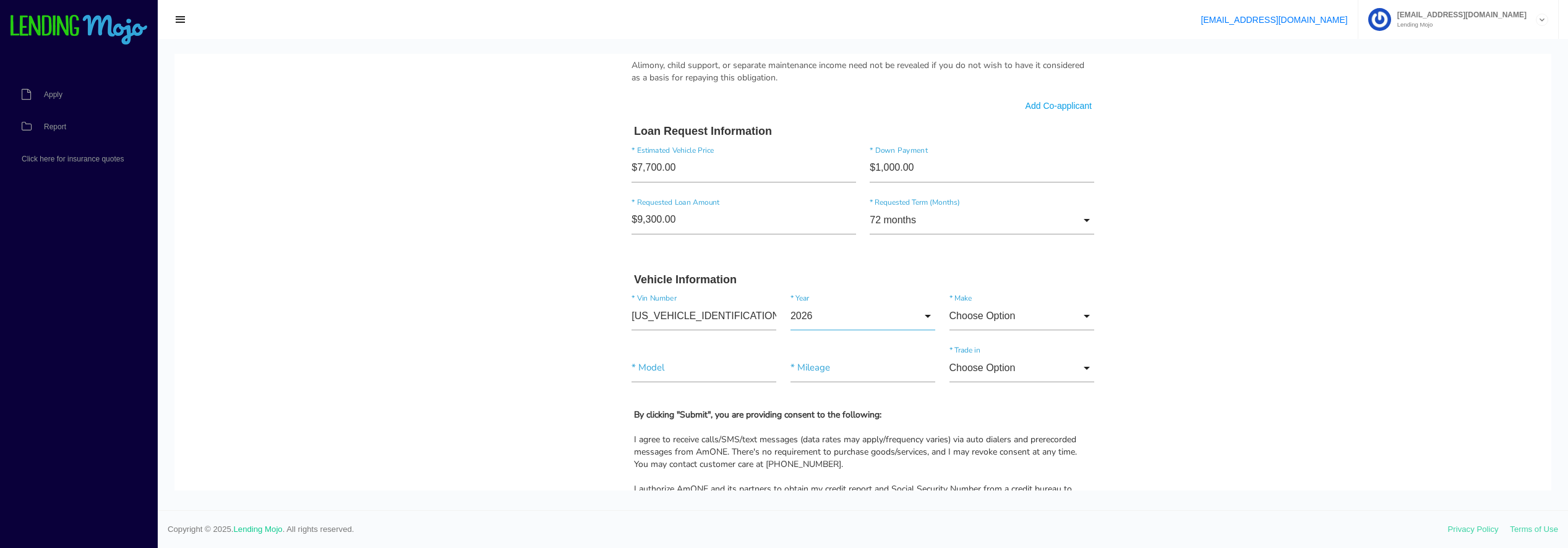
click at [922, 318] on input "2026" at bounding box center [862, 316] width 145 height 28
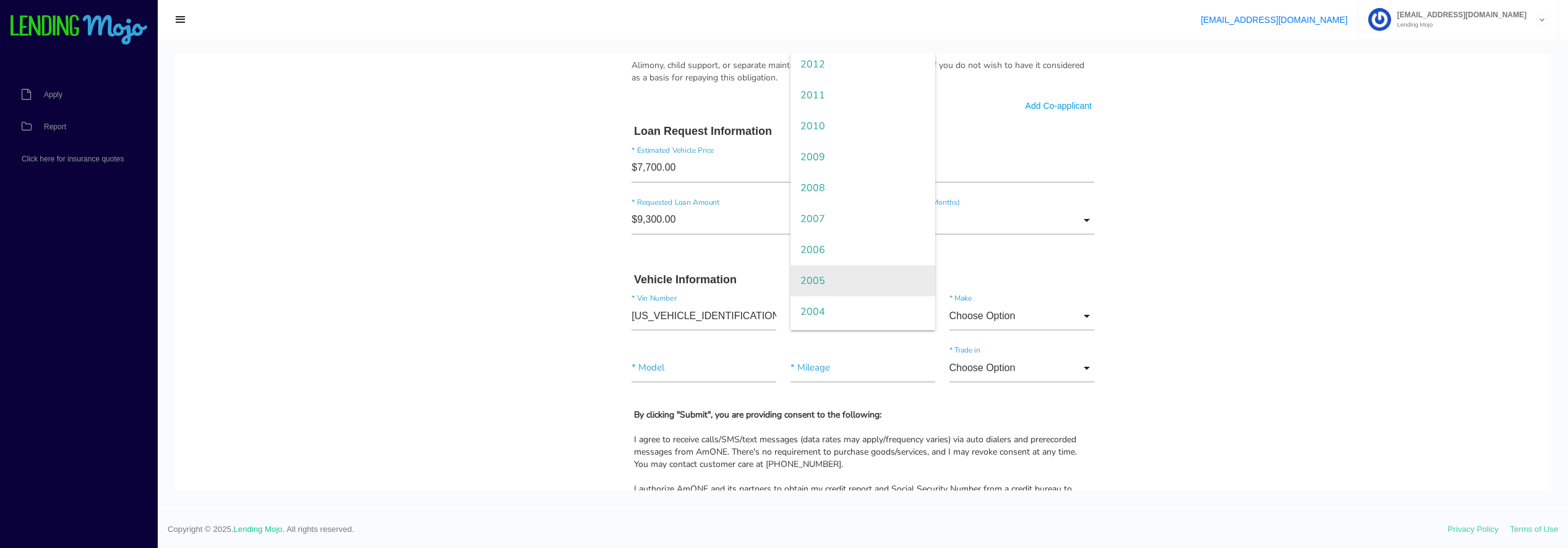
scroll to position [557, 0]
click at [843, 192] on span "2004" at bounding box center [862, 193] width 145 height 31
type input "2004"
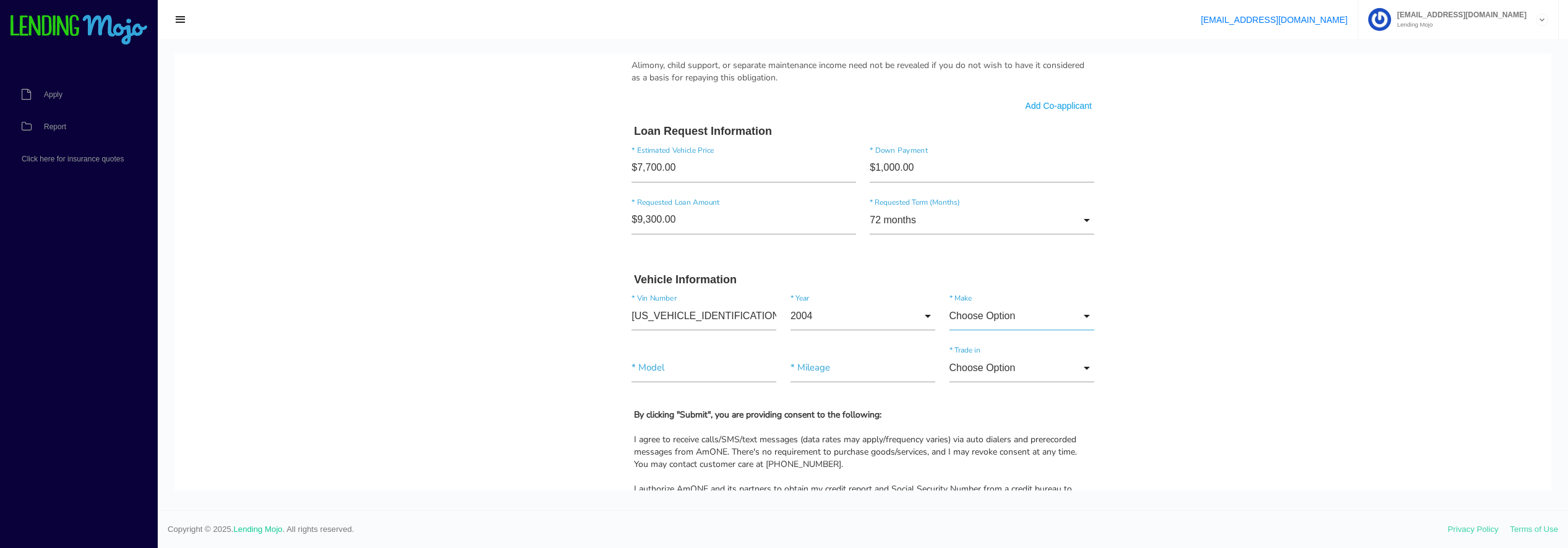
click at [1079, 319] on input "Choose Option" at bounding box center [1022, 316] width 145 height 28
click at [993, 290] on span "Mercedes Benz" at bounding box center [1022, 286] width 145 height 31
type input "Mercedes Benz"
click at [661, 373] on input"] "text" at bounding box center [704, 368] width 145 height 28
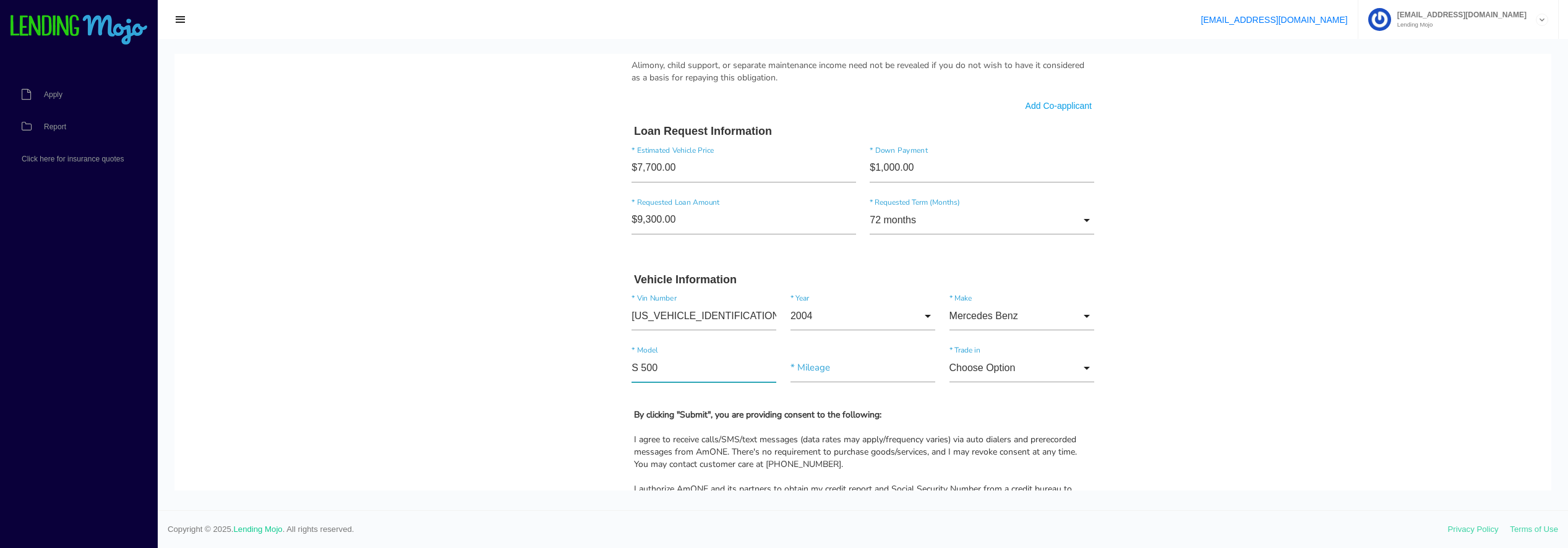
type input"] "S 500"
type input"] "75,171"
click at [1072, 371] on input "Choose Option" at bounding box center [1022, 368] width 145 height 28
click at [981, 439] on span "No" at bounding box center [1022, 431] width 145 height 31
type input "No"
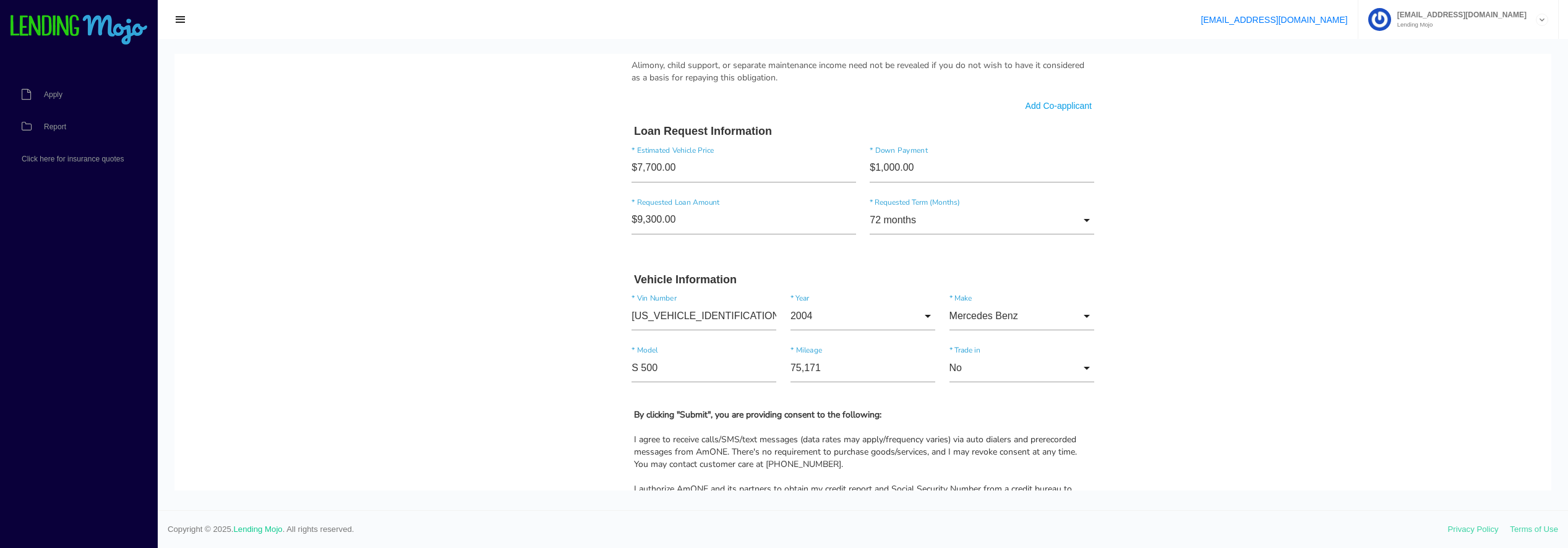
click at [1163, 400] on body "Quick, Secure Financing Personalized to You. JAMES * First Name A Middle Name D…" at bounding box center [862, 19] width 1377 height 1626
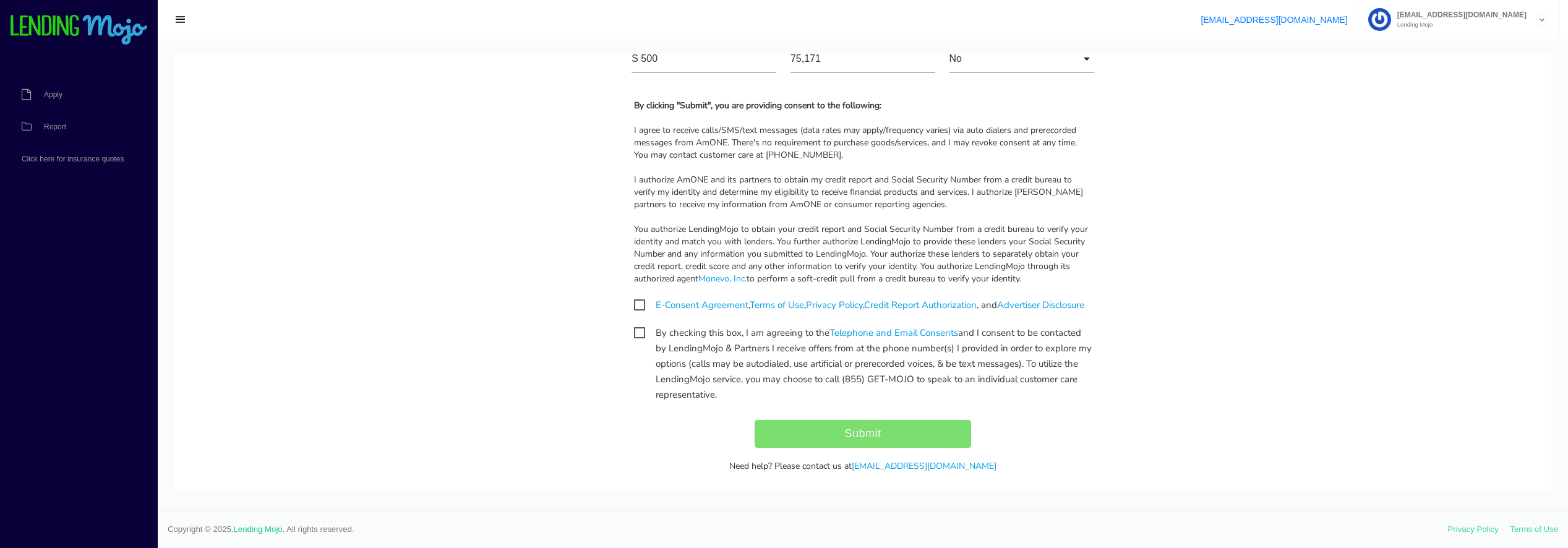
click at [634, 305] on span "E-Consent Agreement , Terms of Use , Privacy Policy , Credit Report Authorizati…" at bounding box center [859, 305] width 450 height 16
checkbox input "true"
click at [637, 341] on span "By checking this box, I am agreeing to the Telephone and Email Consents and I c…" at bounding box center [862, 333] width 458 height 16
checkbox input "true"
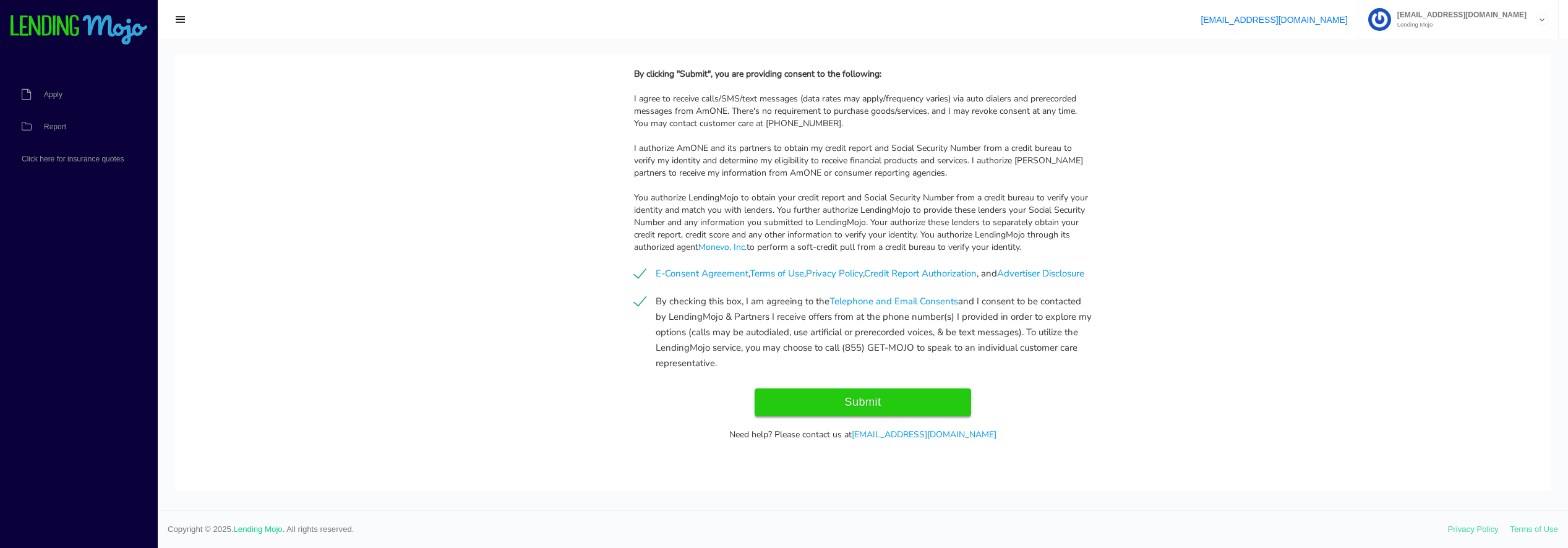
click at [884, 407] on input "Submit" at bounding box center [862, 402] width 216 height 28
type input "Submit"
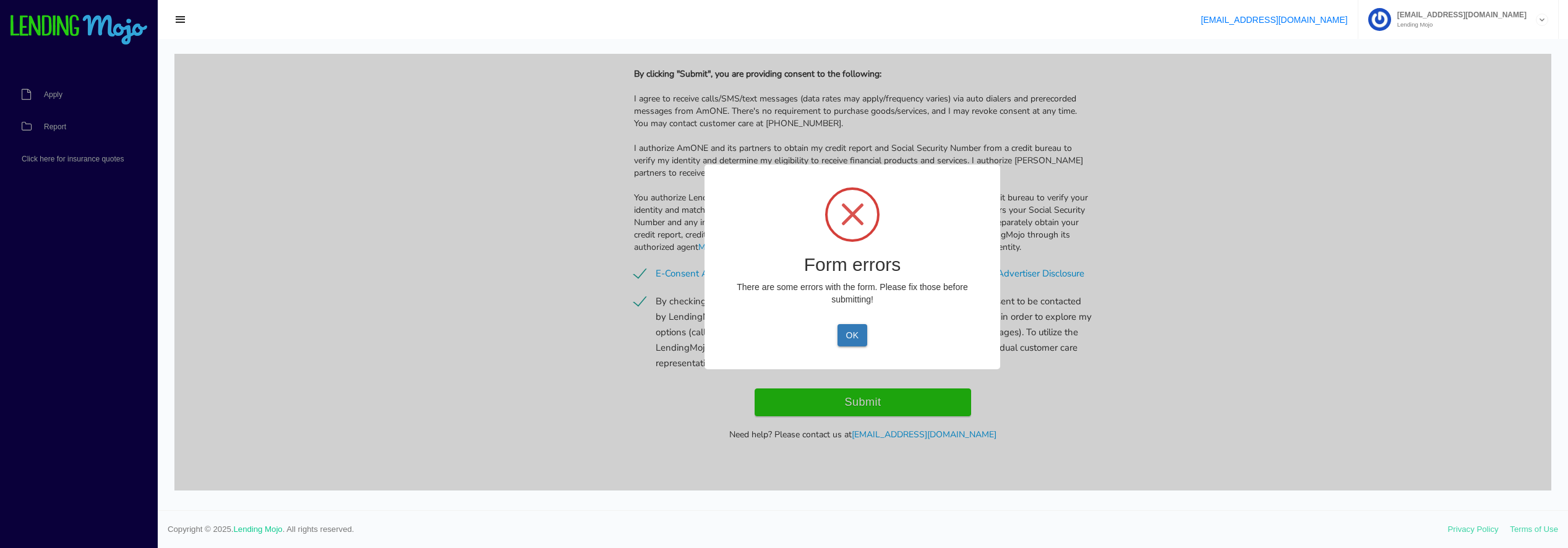
scroll to position [1214, 0]
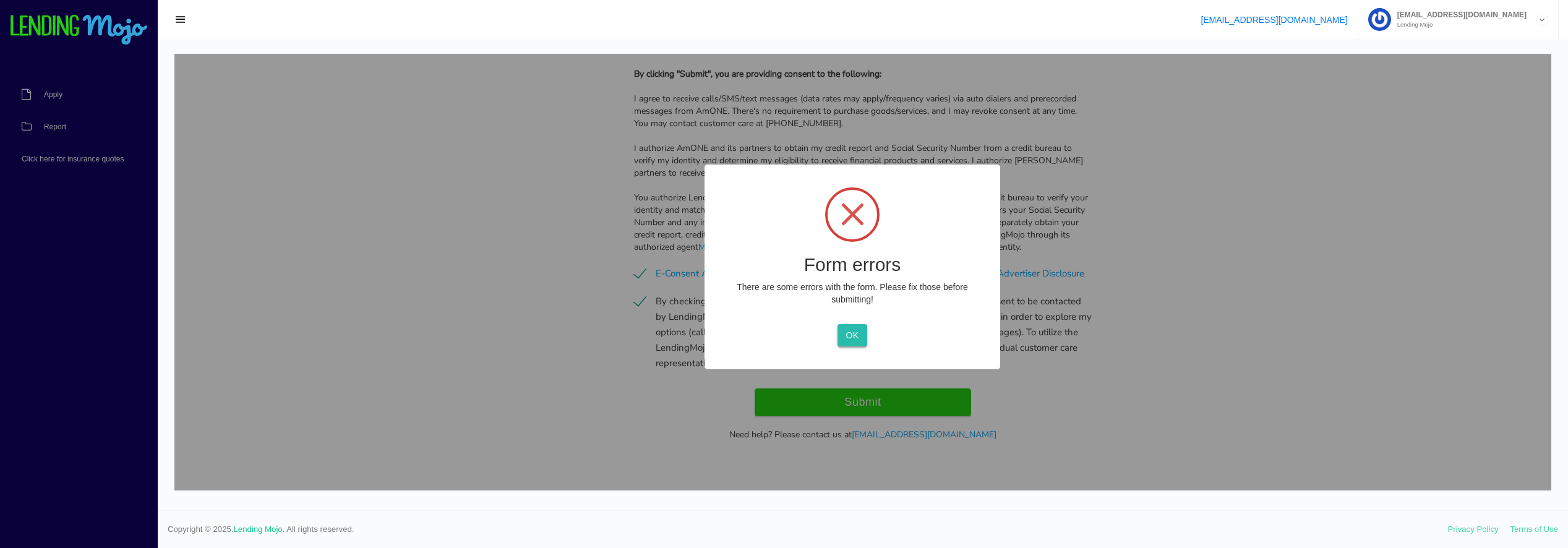
click at [860, 336] on button "OK" at bounding box center [852, 336] width 29 height 22
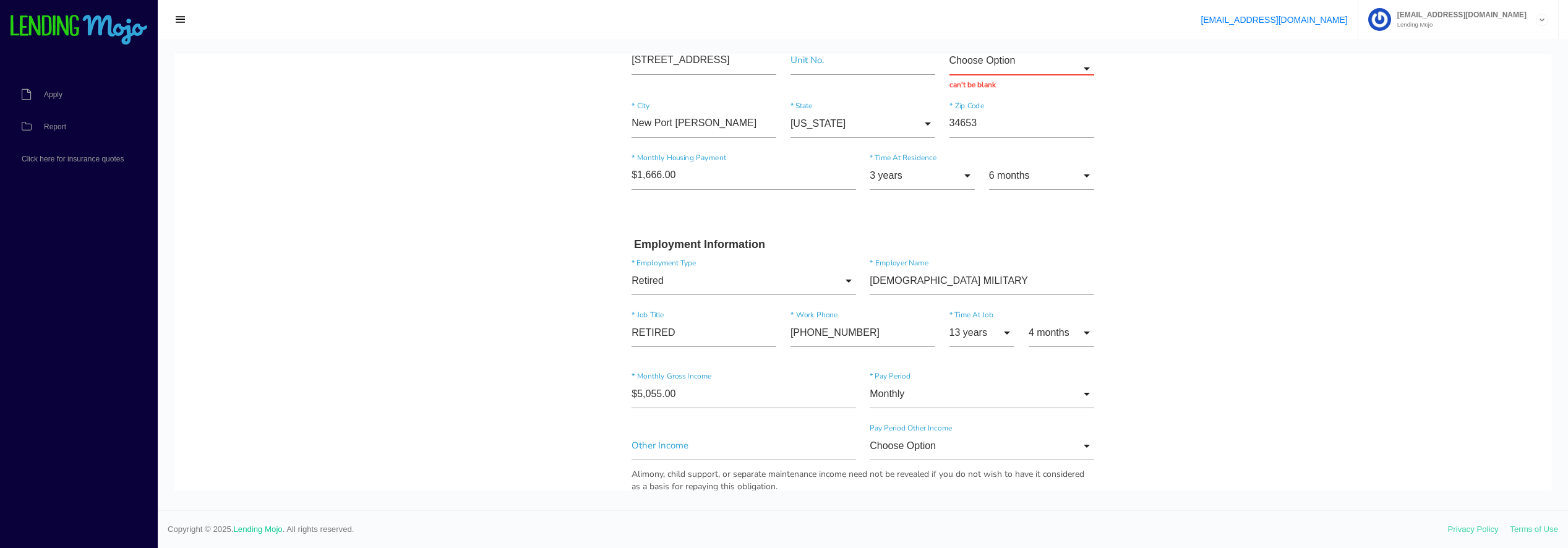
scroll to position [286, 0]
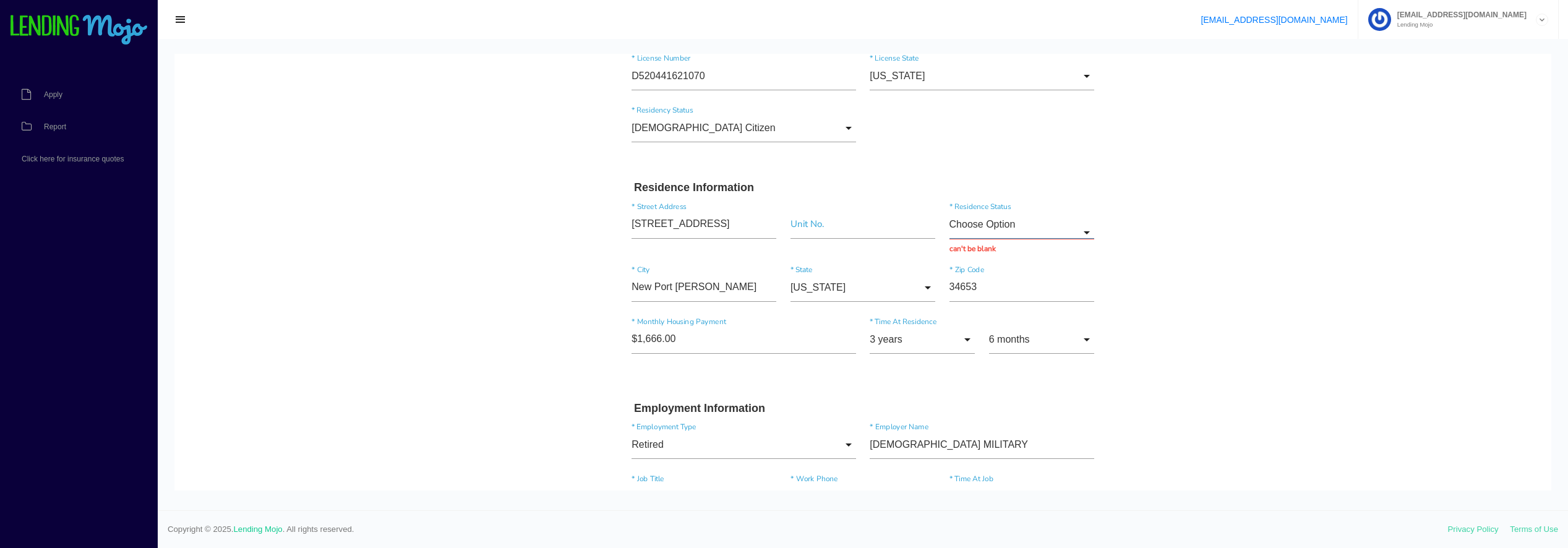
click at [1022, 223] on input "Choose Option" at bounding box center [1022, 224] width 145 height 28
click at [987, 259] on span "Own" at bounding box center [1022, 257] width 145 height 31
type input "Own"
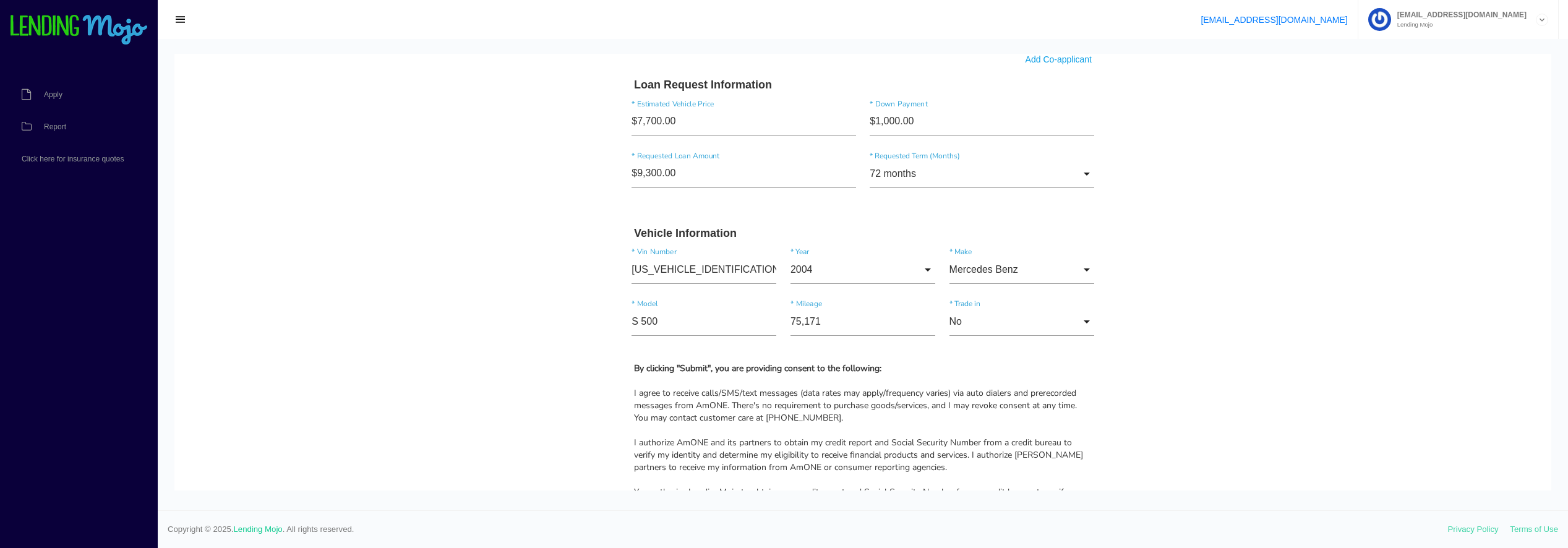
scroll to position [1203, 0]
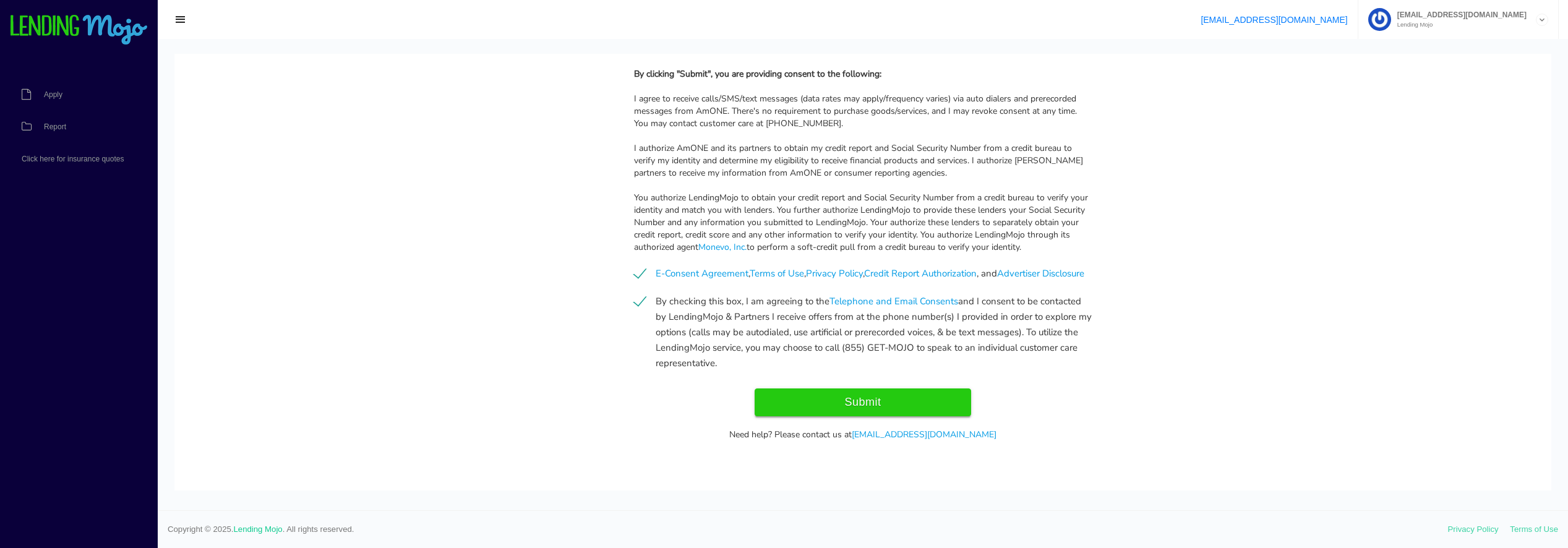
click at [901, 409] on input "Submit" at bounding box center [862, 402] width 216 height 28
type input "Submitting..."
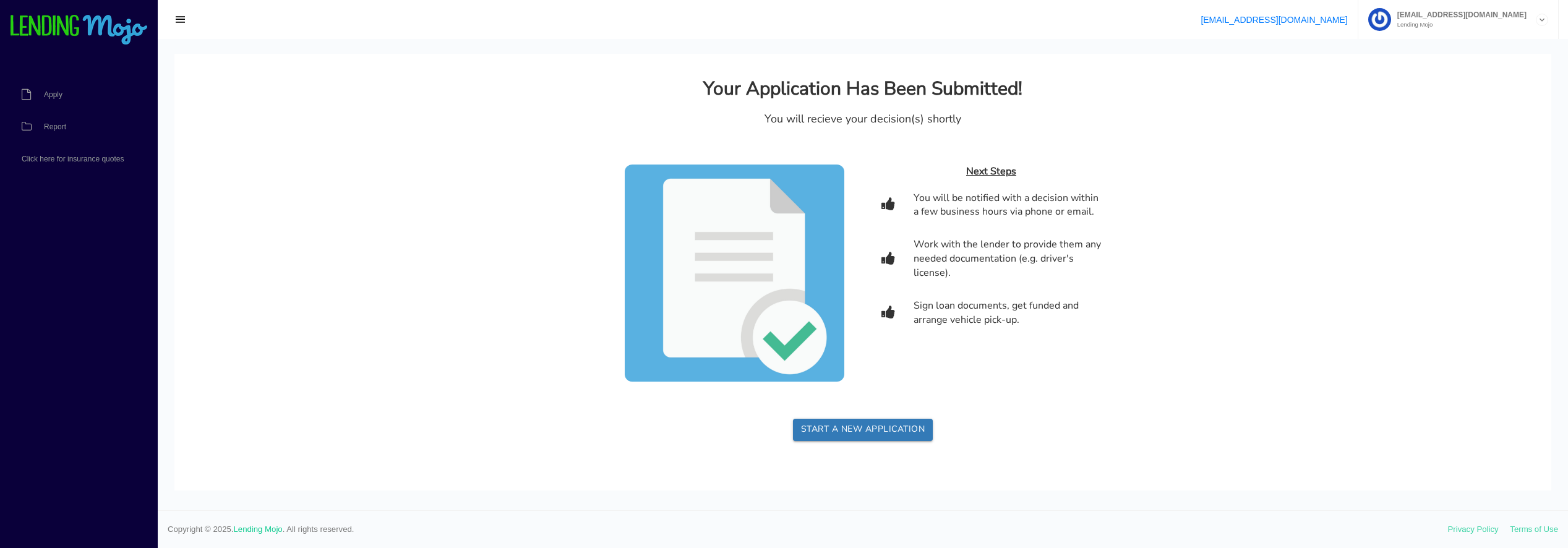
scroll to position [0, 0]
click at [50, 123] on span "Report" at bounding box center [55, 127] width 22 height 8
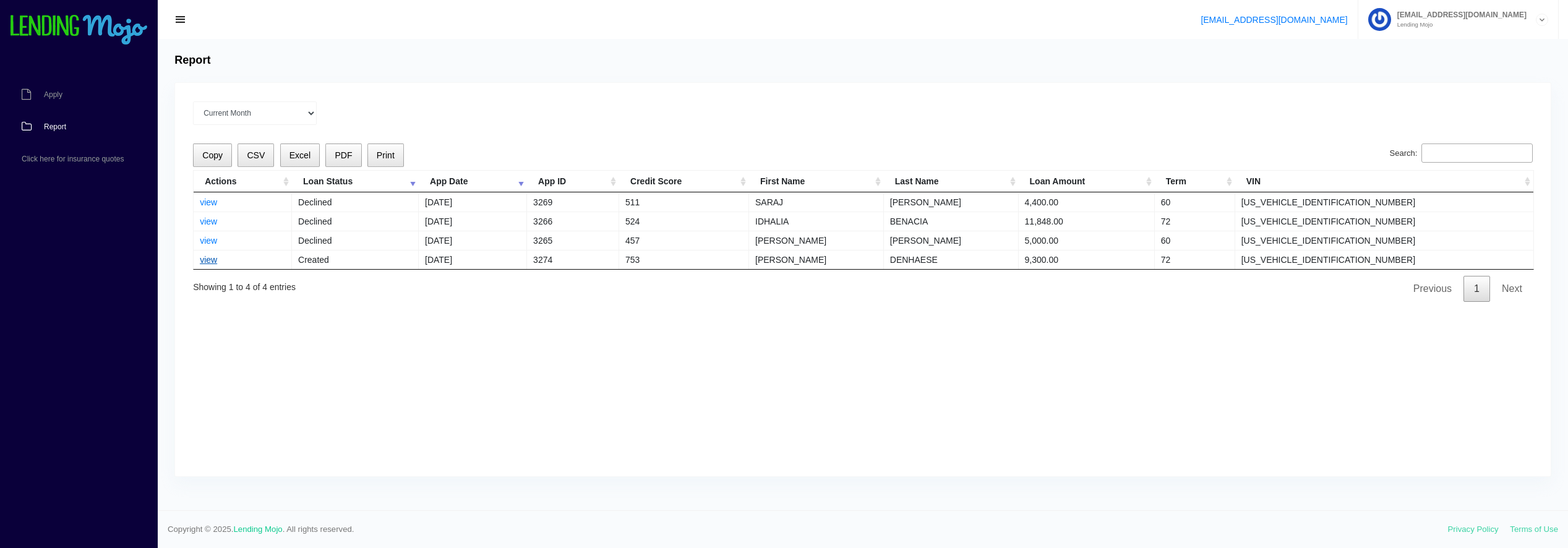
click at [208, 263] on link "view" at bounding box center [209, 259] width 17 height 9
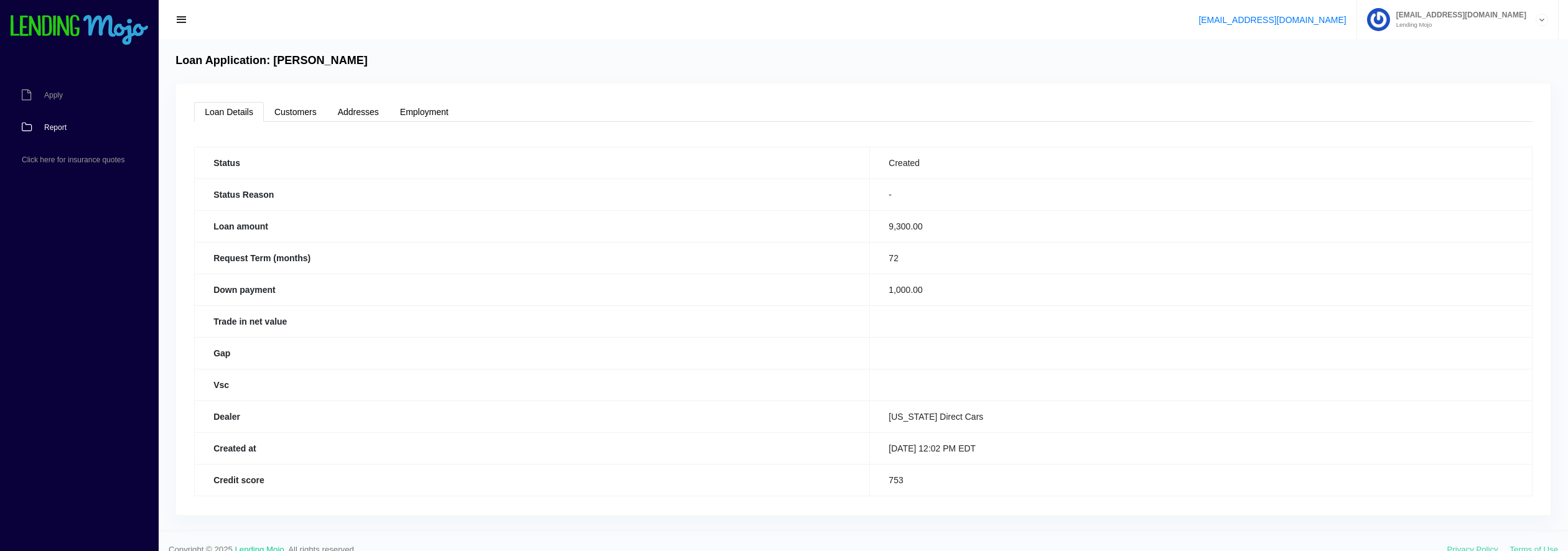
click at [57, 128] on span "Report" at bounding box center [56, 128] width 23 height 8
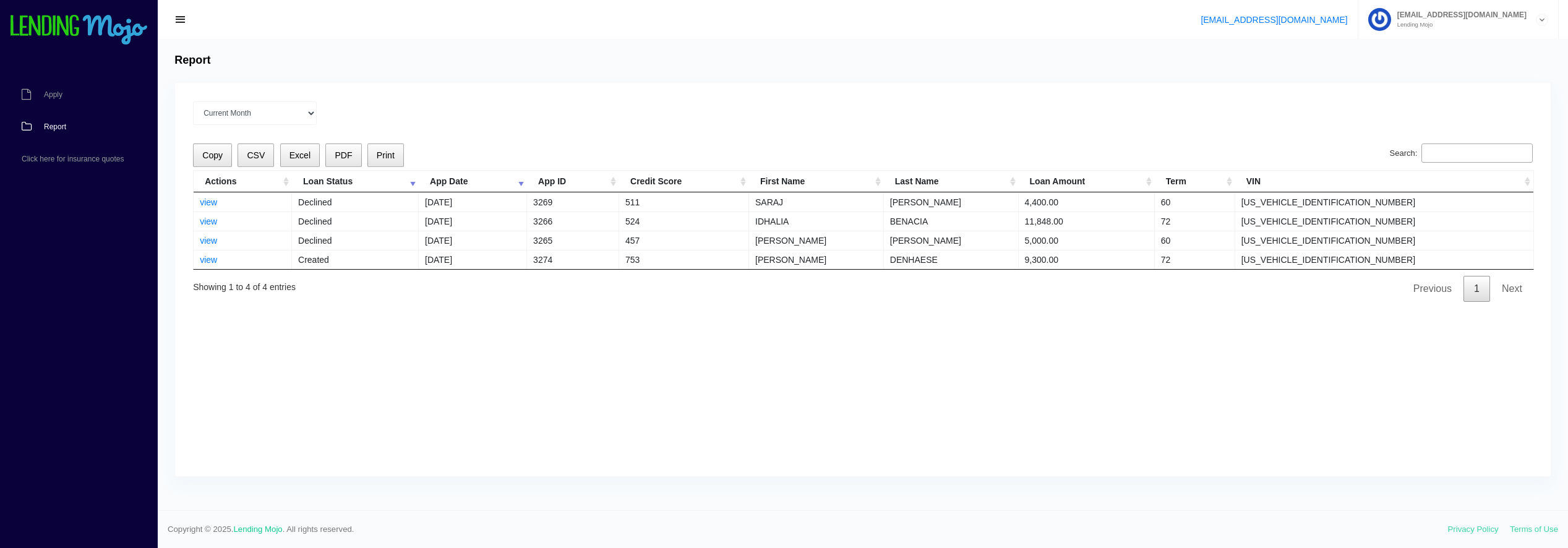
click at [54, 125] on span "Report" at bounding box center [55, 127] width 22 height 8
click at [207, 261] on link "view" at bounding box center [209, 259] width 17 height 9
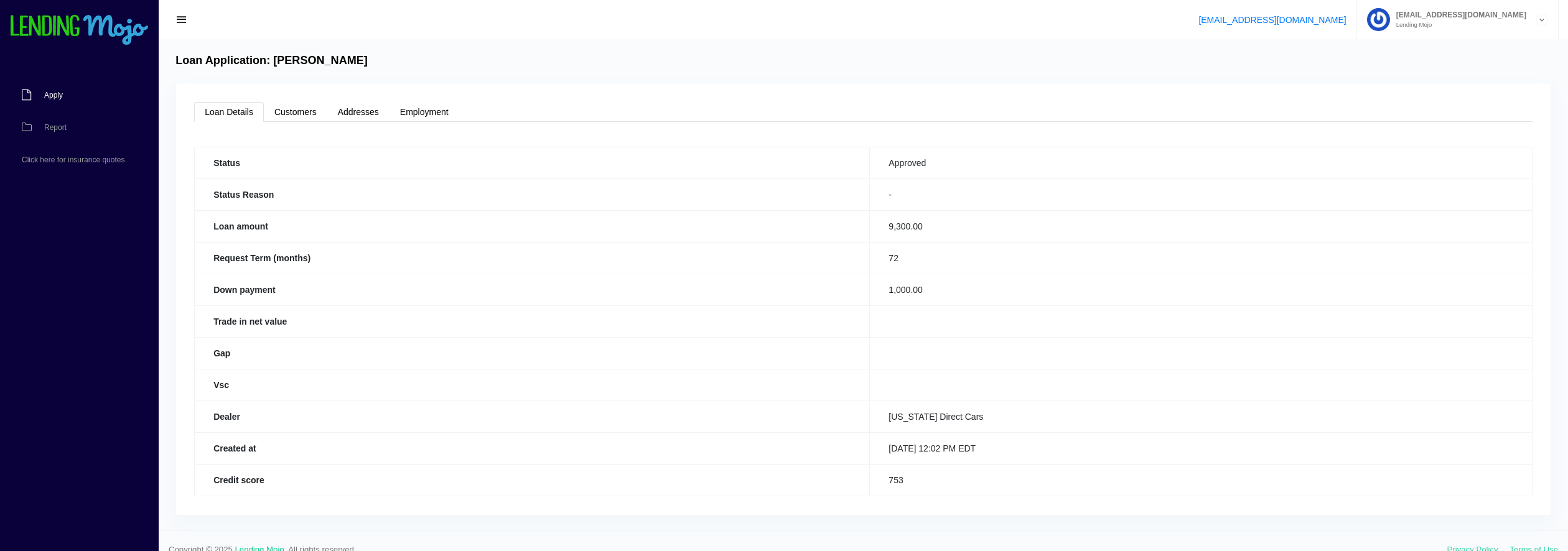
click at [58, 95] on span "Apply" at bounding box center [54, 95] width 19 height 8
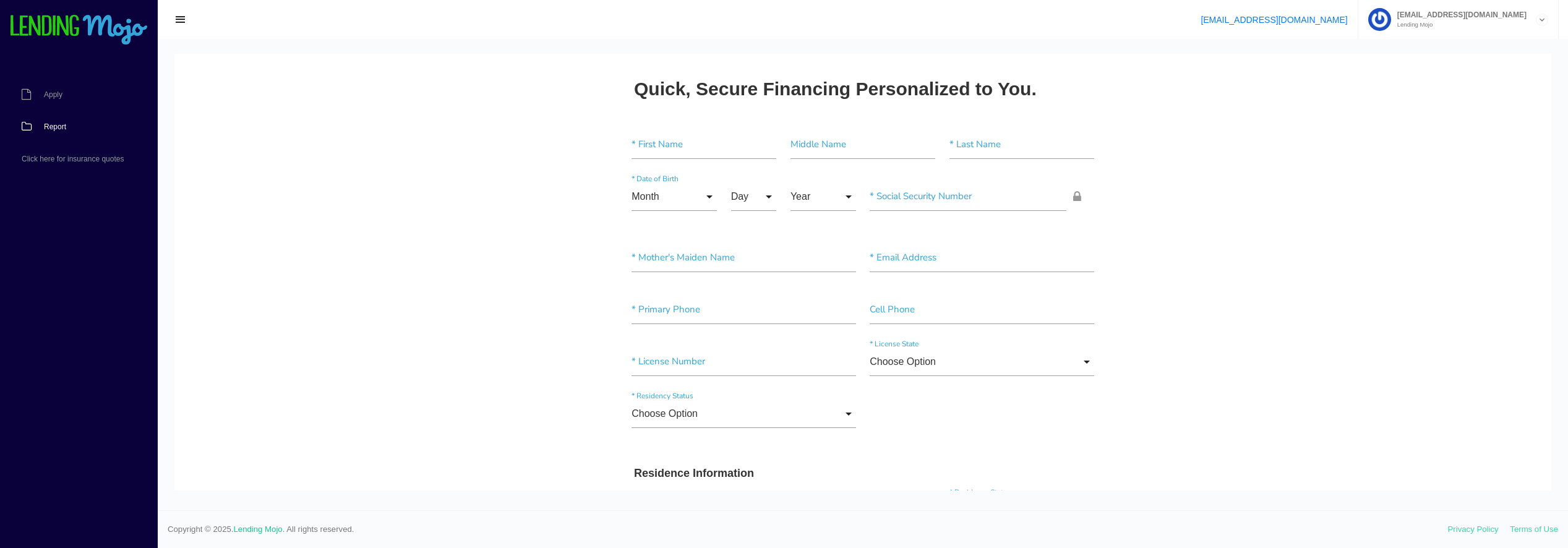
click at [56, 126] on span "Report" at bounding box center [55, 127] width 22 height 8
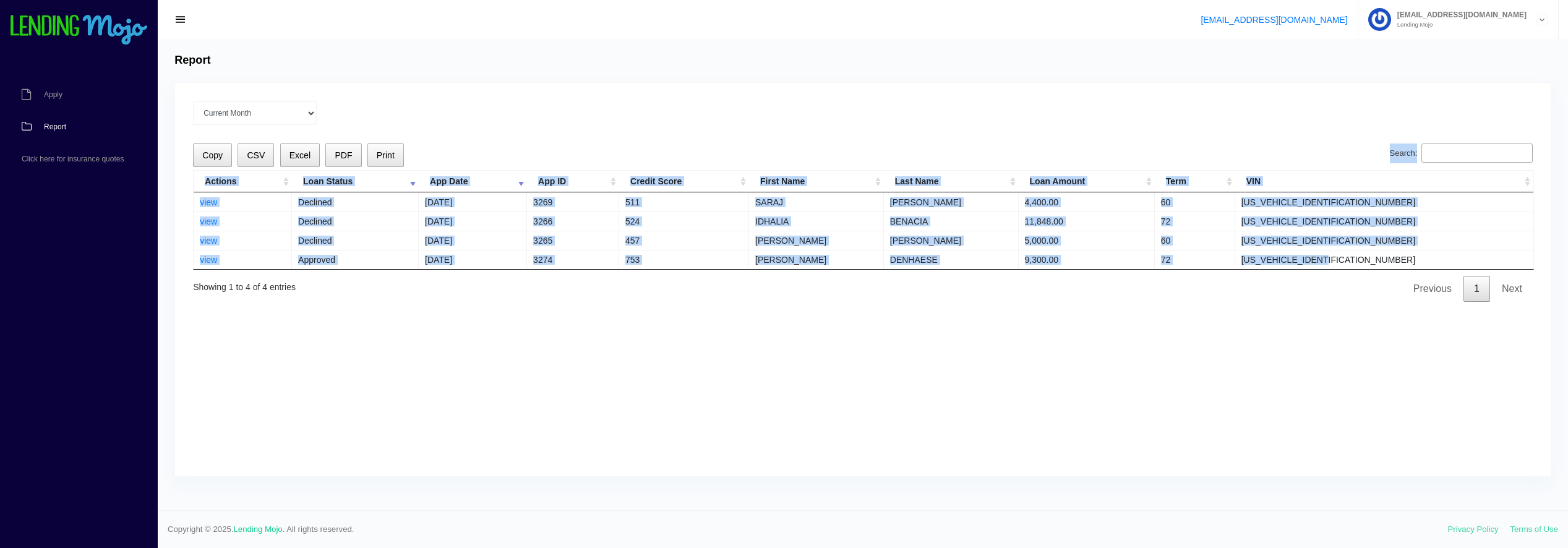
drag, startPoint x: 1447, startPoint y: 261, endPoint x: 192, endPoint y: 256, distance: 1255.0
click at [191, 255] on div "Current Month Sep 2025 Aug 2025 Jul 2025 Jun 2025 May 2025 All time Loading Cop…" at bounding box center [862, 280] width 1376 height 394
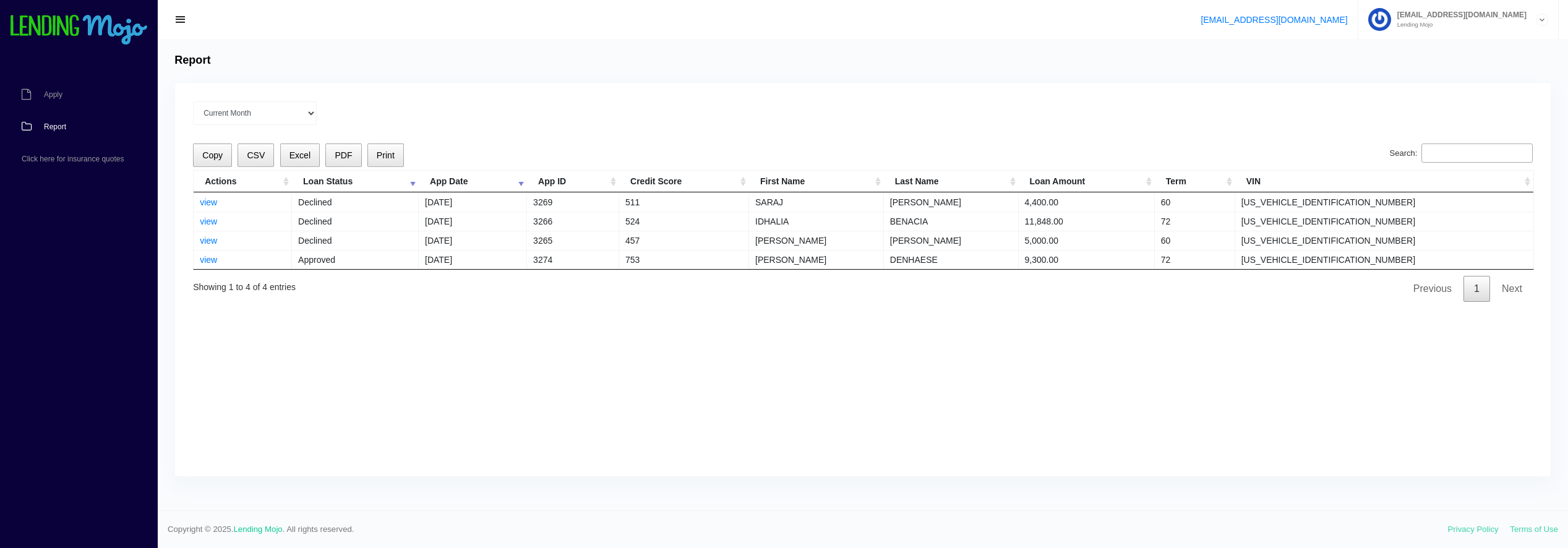
click at [956, 336] on div "Current Month Sep 2025 Aug 2025 Jul 2025 Jun 2025 May 2025 All time Loading Cop…" at bounding box center [862, 280] width 1376 height 394
click at [530, 126] on div "Current Month Sep 2025 Aug 2025 Jul 2025 Jun 2025 May 2025 All time Loading Cop…" at bounding box center [862, 280] width 1376 height 394
